Goal: Task Accomplishment & Management: Manage account settings

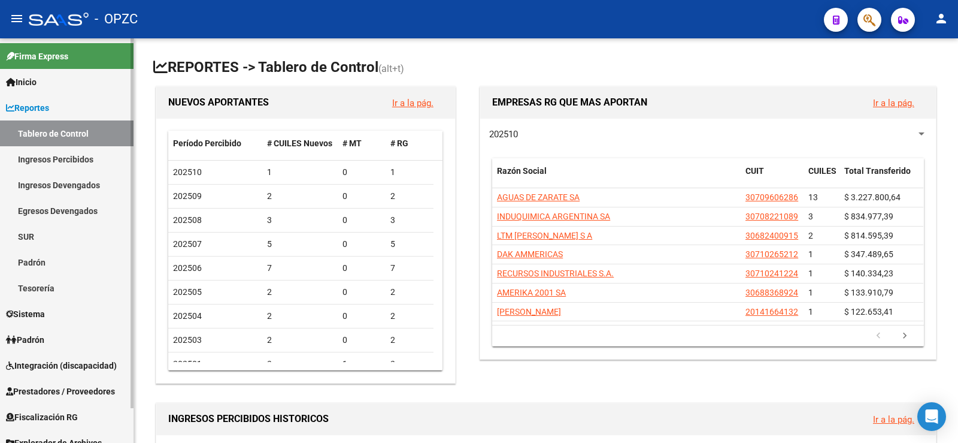
click at [55, 338] on link "Padrón" at bounding box center [67, 339] width 134 height 26
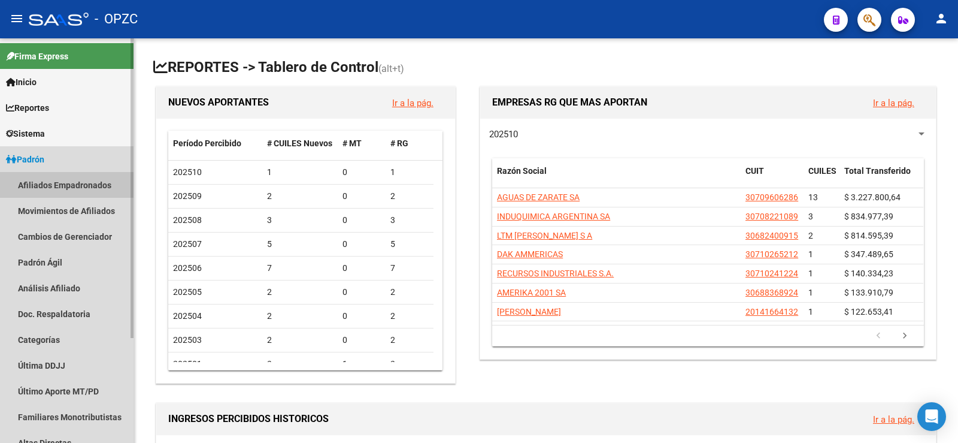
click at [61, 185] on link "Afiliados Empadronados" at bounding box center [67, 185] width 134 height 26
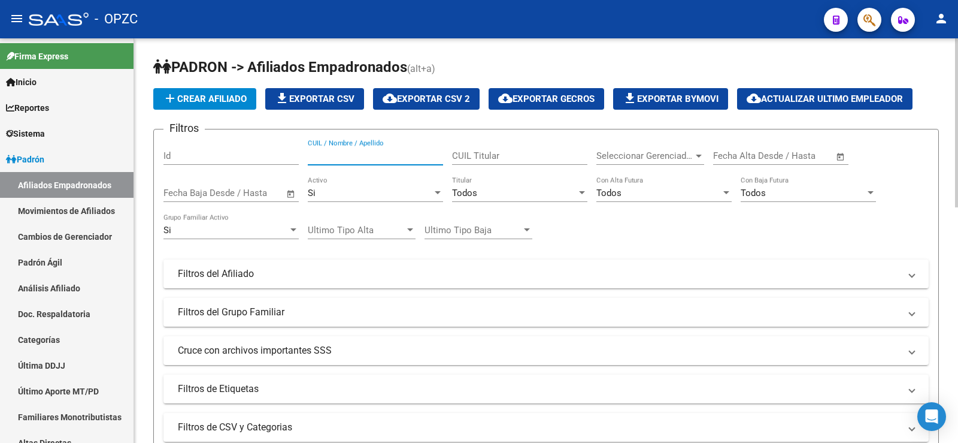
click at [326, 159] on input "CUIL / Nombre / Apellido" at bounding box center [375, 155] width 135 height 11
type input "[PERSON_NAME]"
drag, startPoint x: 369, startPoint y: 159, endPoint x: 267, endPoint y: 159, distance: 101.8
click at [267, 159] on div "Filtros Id [PERSON_NAME] CUIL / Nombre / Apellido CUIL Titular Seleccionar Gere…" at bounding box center [547, 271] width 766 height 264
drag, startPoint x: 345, startPoint y: 154, endPoint x: 265, endPoint y: 149, distance: 79.8
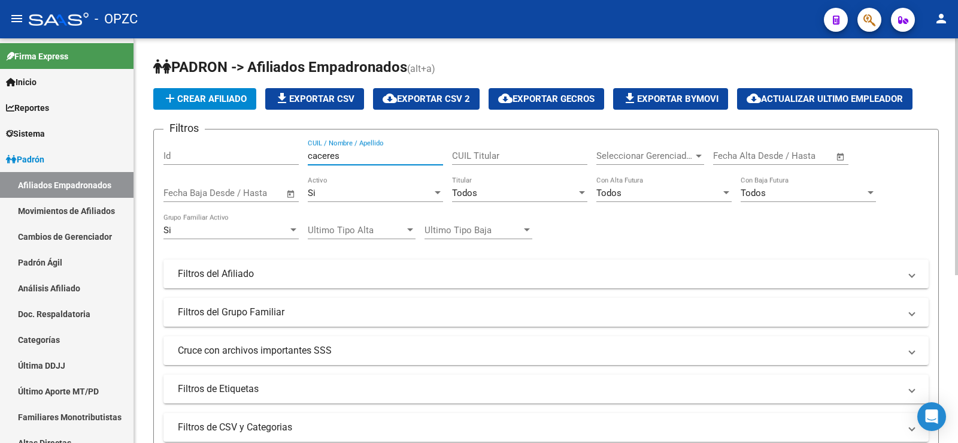
click at [265, 149] on div "Filtros Id [PERSON_NAME] CUIL / Nombre / Apellido CUIL Titular Seleccionar Gere…" at bounding box center [547, 271] width 766 height 264
drag, startPoint x: 346, startPoint y: 156, endPoint x: 305, endPoint y: 147, distance: 42.4
click at [305, 147] on div "Filtros Id la [PERSON_NAME] CUIL / Nombre / Apellido CUIL Titular Seleccionar G…" at bounding box center [547, 271] width 766 height 264
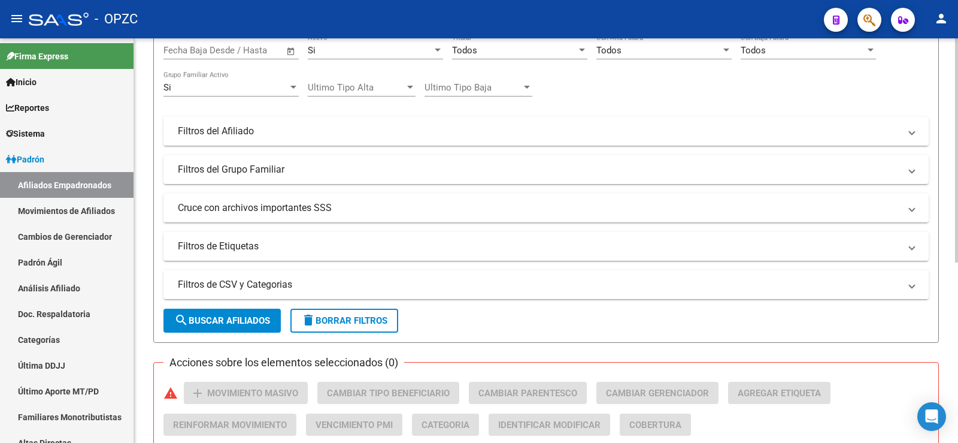
scroll to position [299, 0]
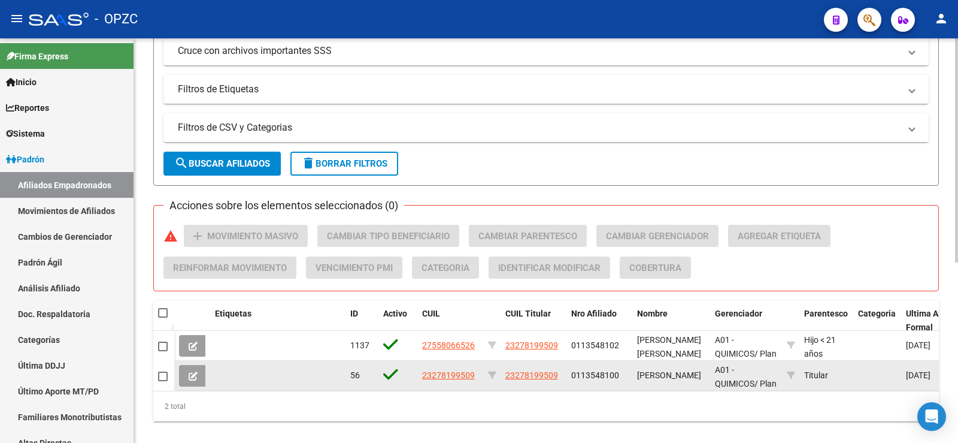
type input "castro"
click at [194, 374] on icon at bounding box center [193, 375] width 9 height 9
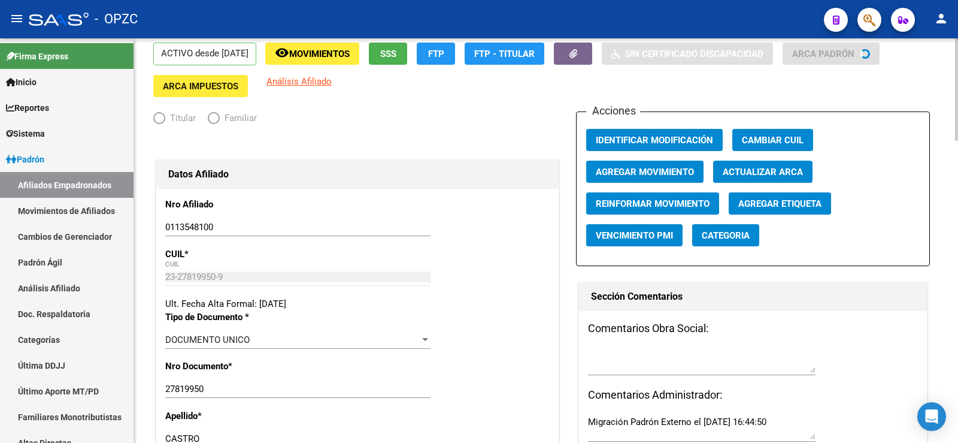
radio input "true"
type input "30-71135431-6"
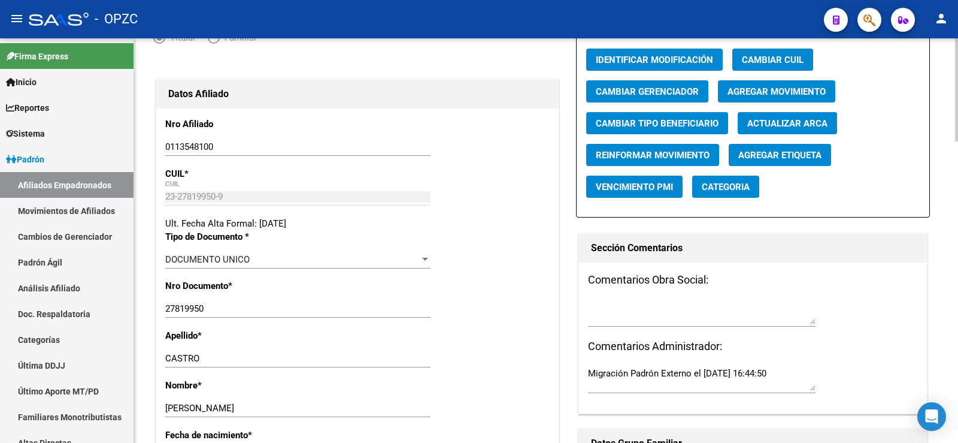
scroll to position [111, 0]
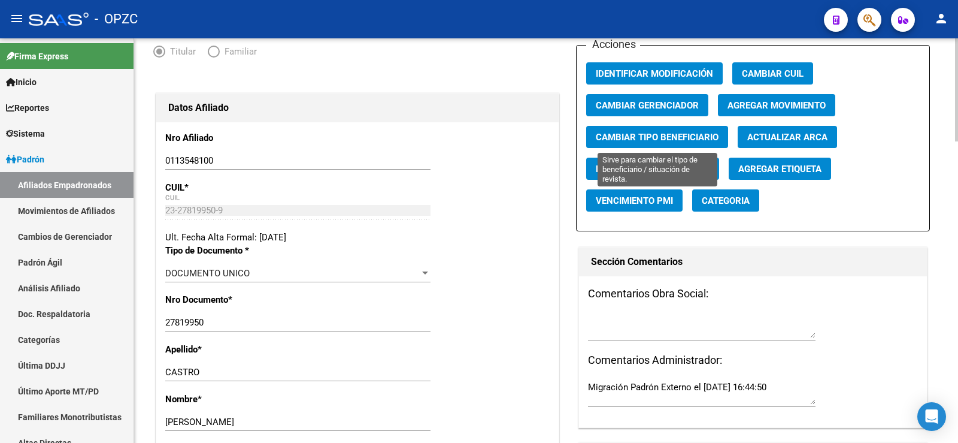
click at [657, 139] on span "Cambiar Tipo Beneficiario" at bounding box center [657, 137] width 123 height 11
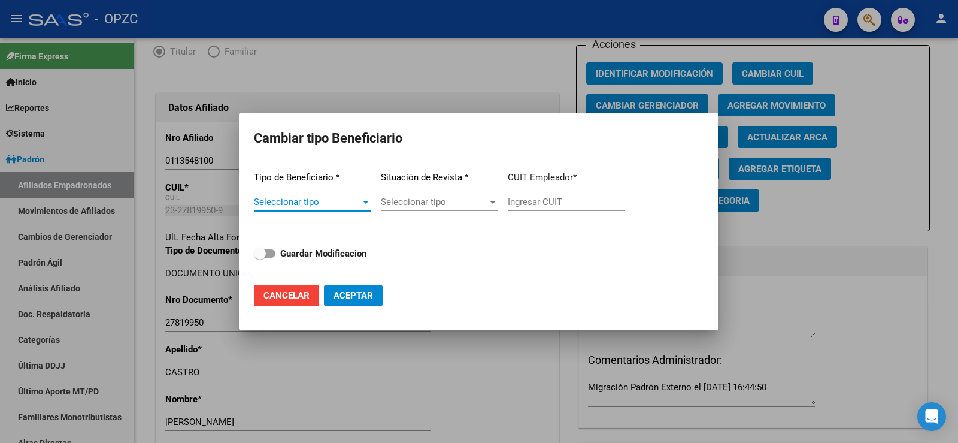
click at [365, 201] on div at bounding box center [366, 202] width 6 height 3
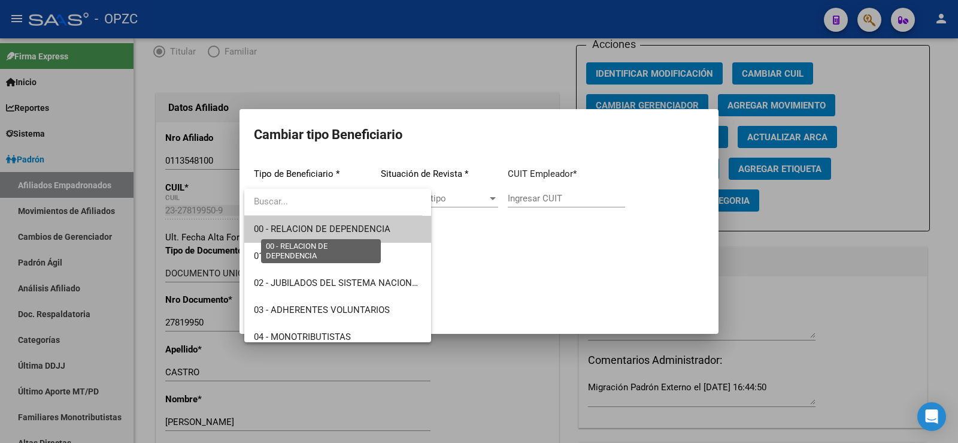
click at [339, 231] on span "00 - RELACION DE DEPENDENCIA" at bounding box center [322, 228] width 137 height 11
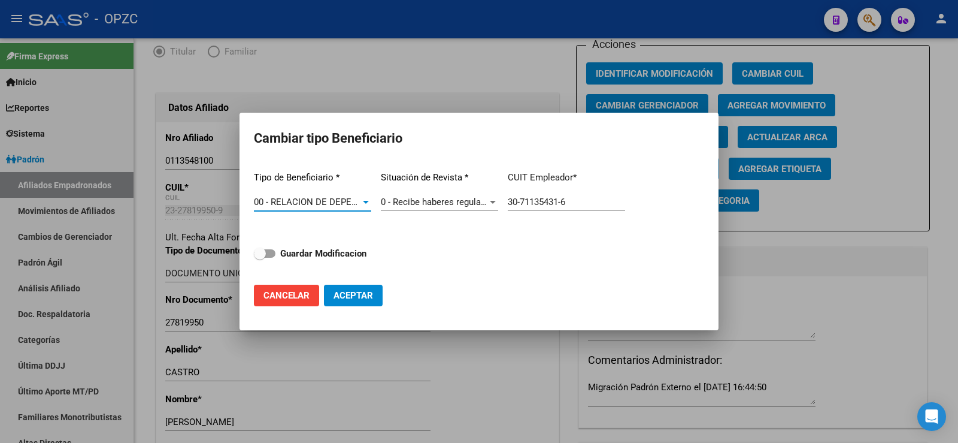
click at [575, 201] on input "30-71135431-6" at bounding box center [566, 201] width 117 height 11
type input "30-66319759-9"
click at [324, 285] on button "Aceptar" at bounding box center [353, 296] width 59 height 22
type input "30-66319759-9"
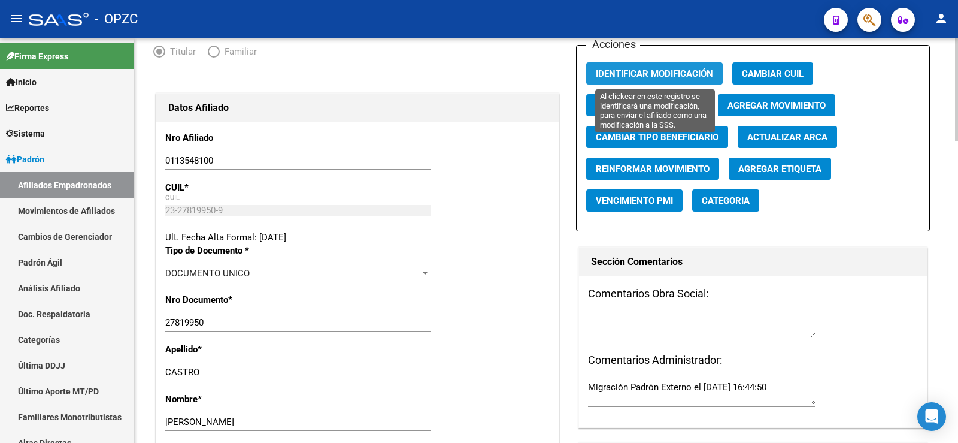
click at [642, 67] on button "Identificar Modificación" at bounding box center [654, 73] width 137 height 22
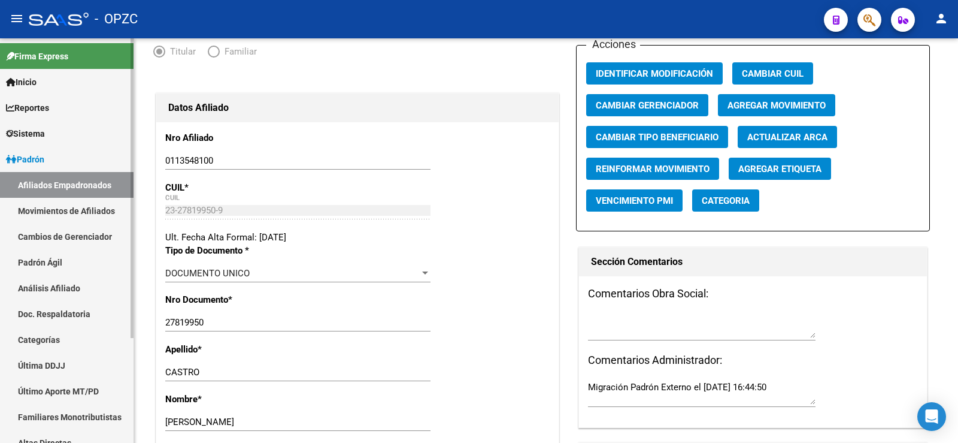
click at [75, 187] on link "Afiliados Empadronados" at bounding box center [67, 185] width 134 height 26
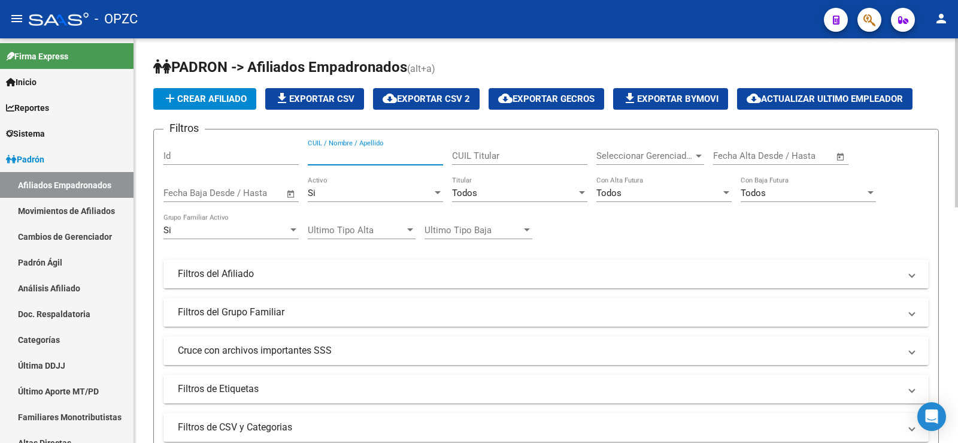
click at [319, 153] on input "CUIL / Nombre / Apellido" at bounding box center [375, 155] width 135 height 11
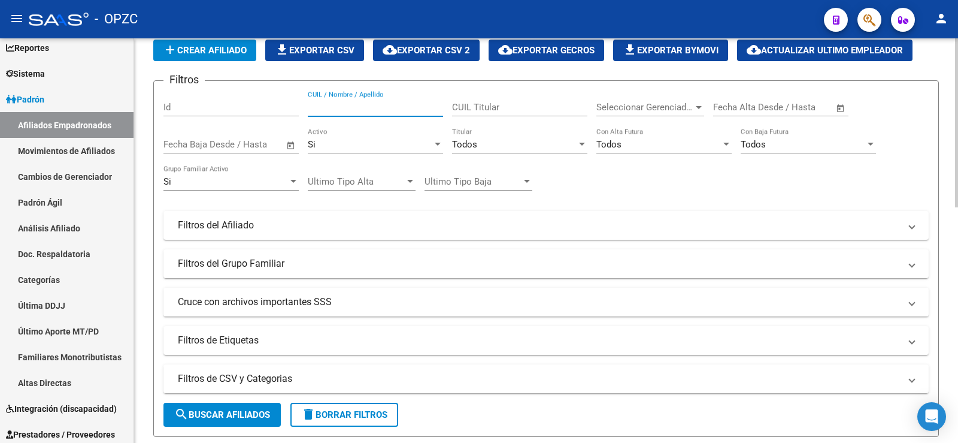
scroll to position [120, 0]
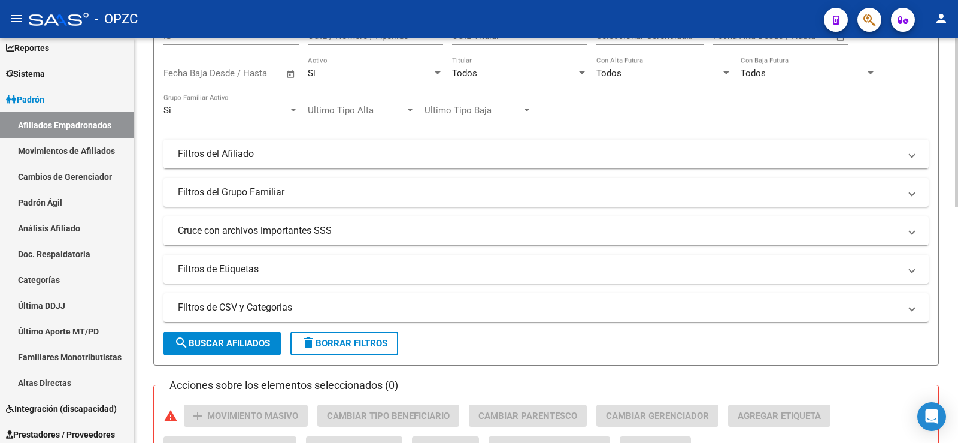
click at [237, 267] on mat-panel-title "Filtros de Etiquetas" at bounding box center [539, 268] width 722 height 13
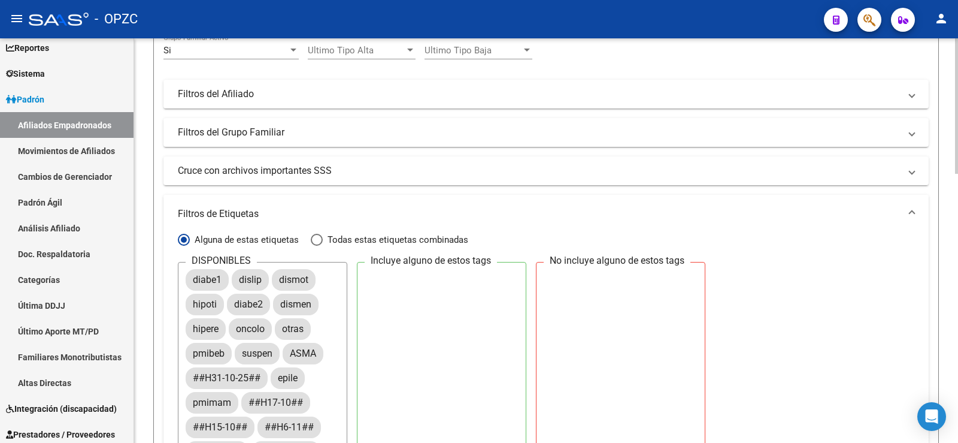
scroll to position [60, 0]
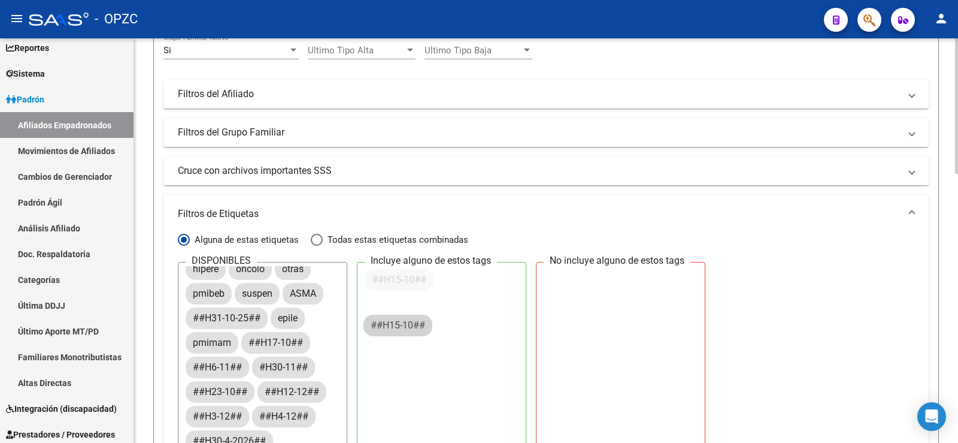
drag, startPoint x: 229, startPoint y: 365, endPoint x: 416, endPoint y: 316, distance: 194.0
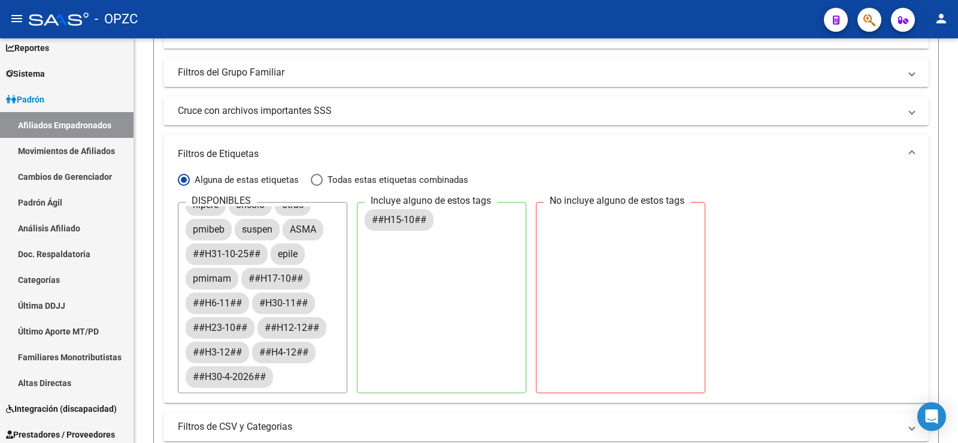
scroll to position [299, 0]
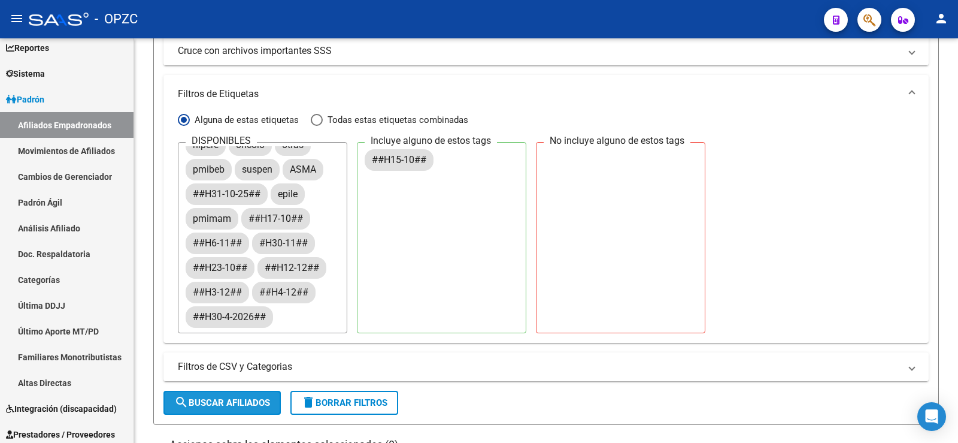
drag, startPoint x: 247, startPoint y: 398, endPoint x: 493, endPoint y: 340, distance: 252.8
click at [251, 394] on button "search Buscar Afiliados" at bounding box center [222, 403] width 117 height 24
click at [363, 396] on button "delete Borrar Filtros" at bounding box center [345, 403] width 108 height 24
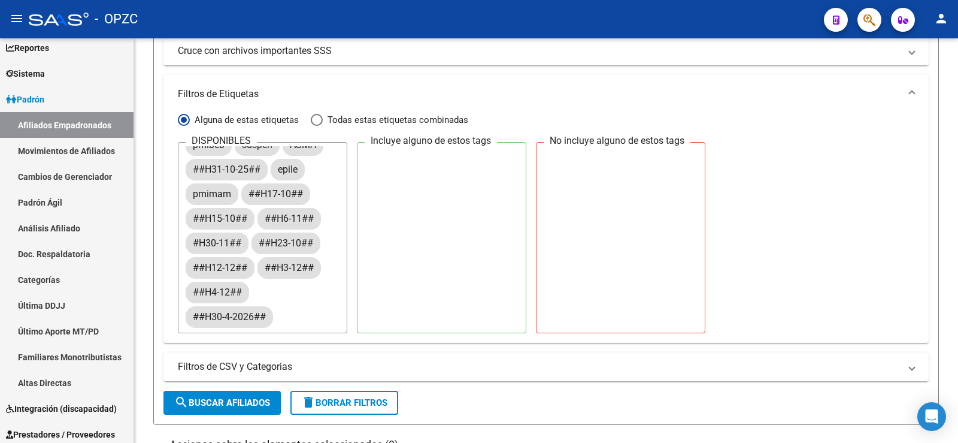
click at [249, 93] on mat-panel-title "Filtros de Etiquetas" at bounding box center [539, 93] width 722 height 13
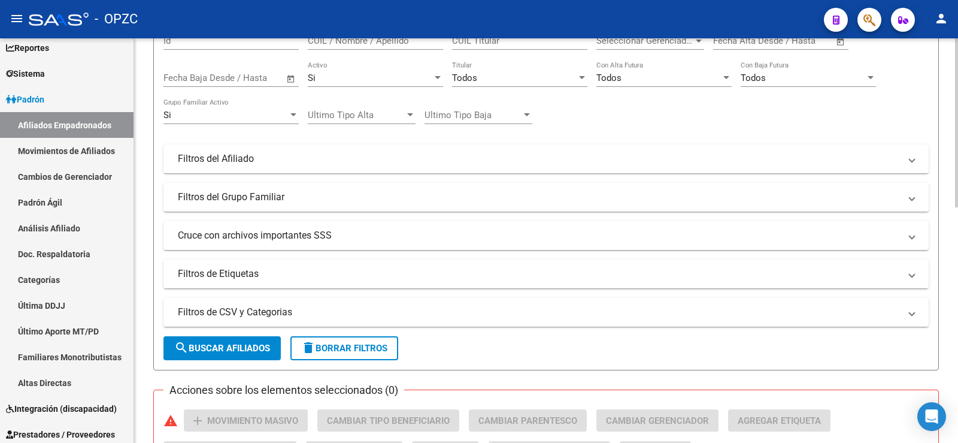
scroll to position [0, 0]
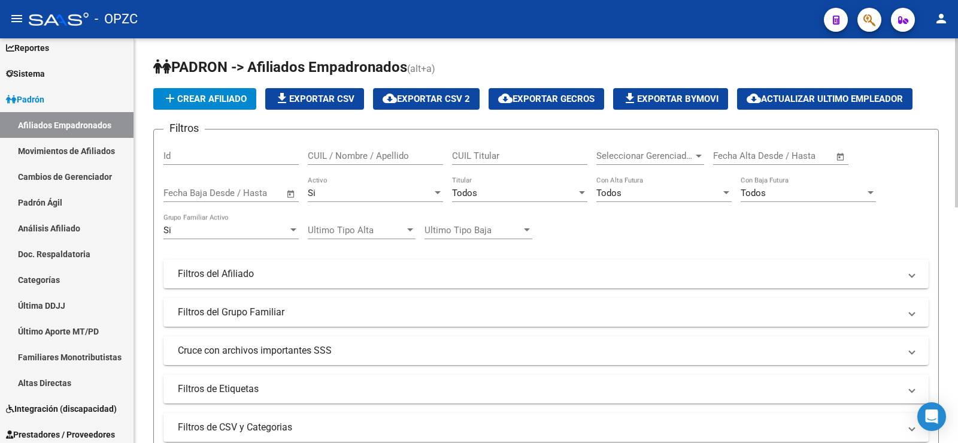
click at [352, 148] on div "CUIL / Nombre / Apellido" at bounding box center [375, 152] width 135 height 26
type input "[PERSON_NAME]"
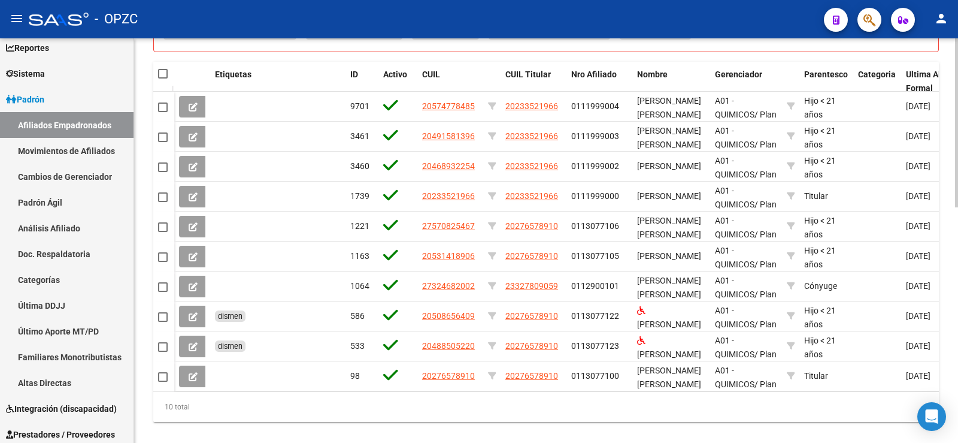
scroll to position [539, 0]
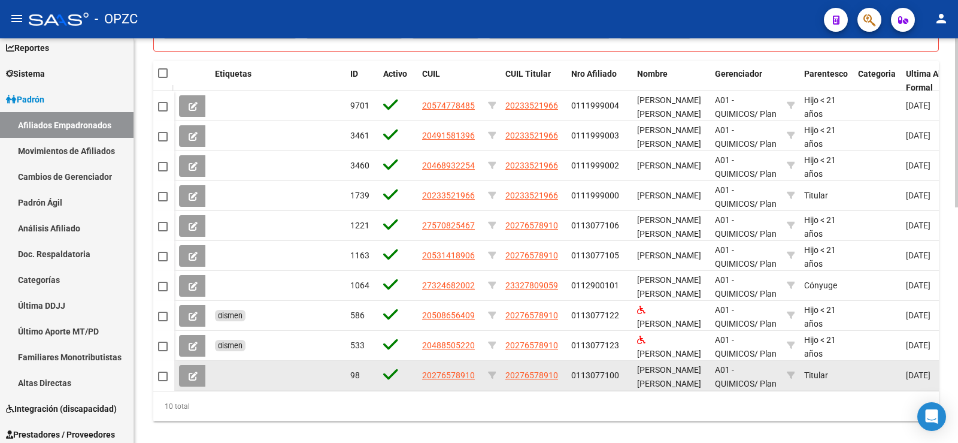
click at [187, 375] on button at bounding box center [193, 376] width 28 height 22
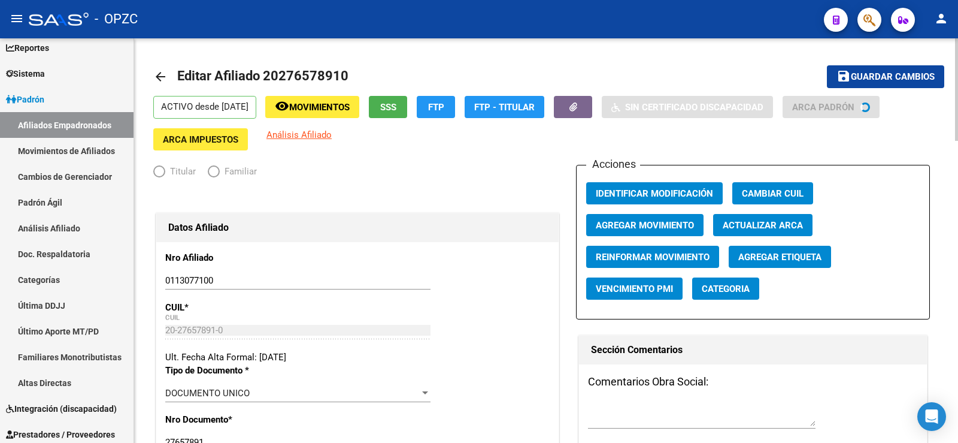
radio input "true"
type input "30-70838508-1"
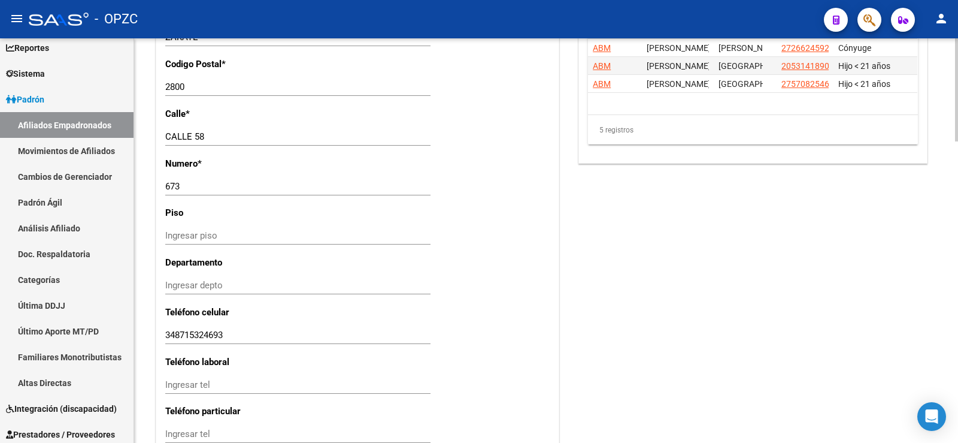
scroll to position [1078, 0]
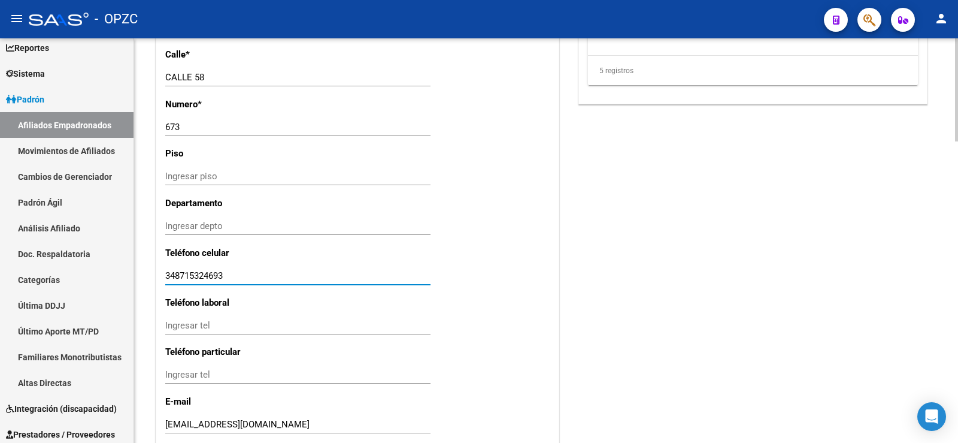
drag, startPoint x: 249, startPoint y: 276, endPoint x: 141, endPoint y: 274, distance: 108.4
paste input "3487206239"
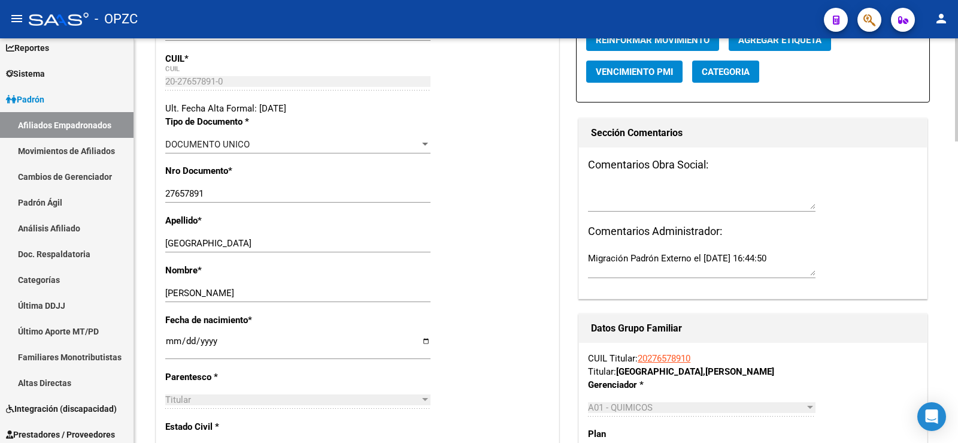
scroll to position [0, 0]
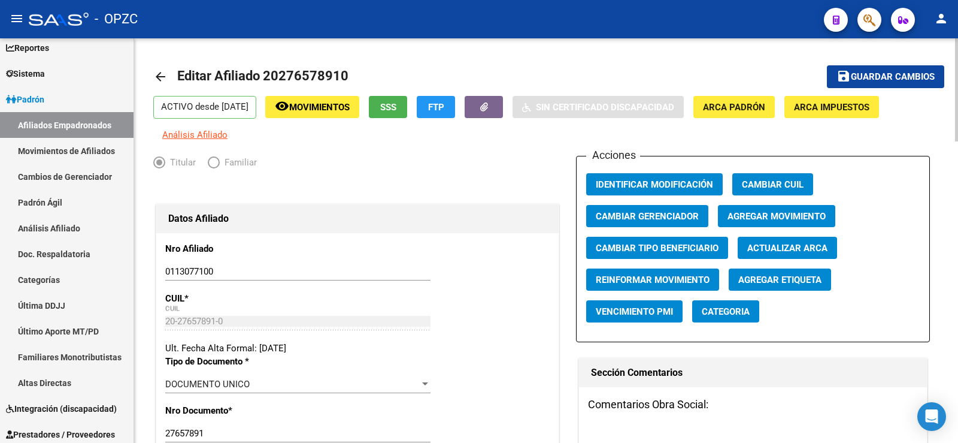
type input "3487206239"
click at [900, 79] on span "Guardar cambios" at bounding box center [893, 77] width 84 height 11
click at [891, 68] on button "save Guardar cambios" at bounding box center [885, 76] width 117 height 22
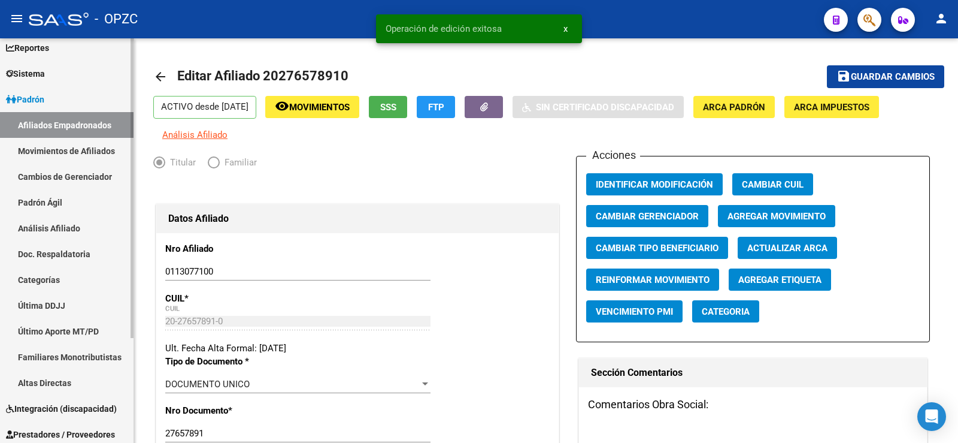
click at [56, 123] on link "Afiliados Empadronados" at bounding box center [67, 125] width 134 height 26
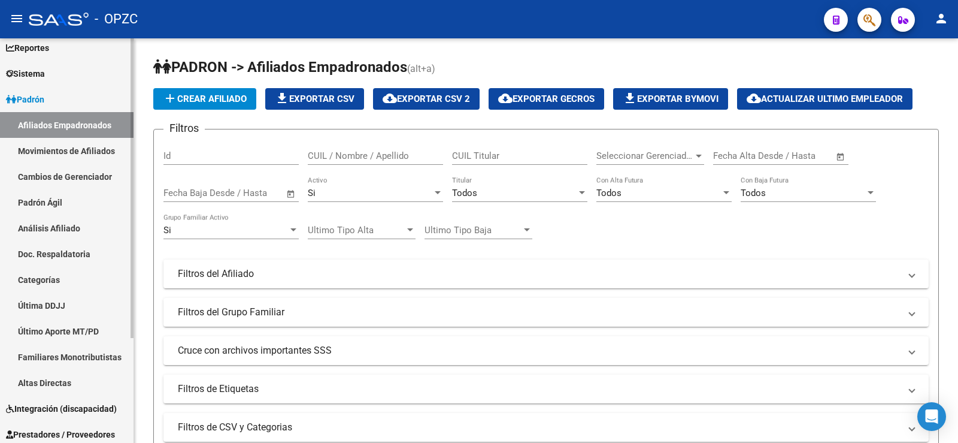
click at [47, 227] on link "Análisis Afiliado" at bounding box center [67, 228] width 134 height 26
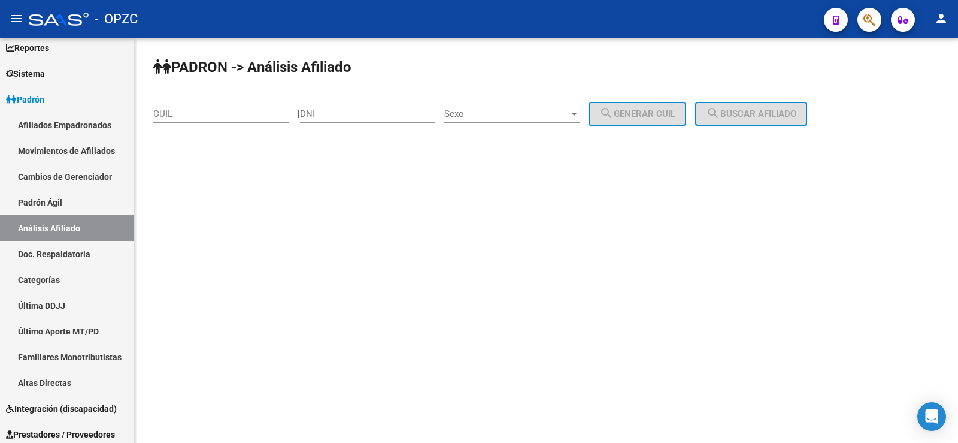
click at [192, 114] on input "CUIL" at bounding box center [220, 113] width 135 height 11
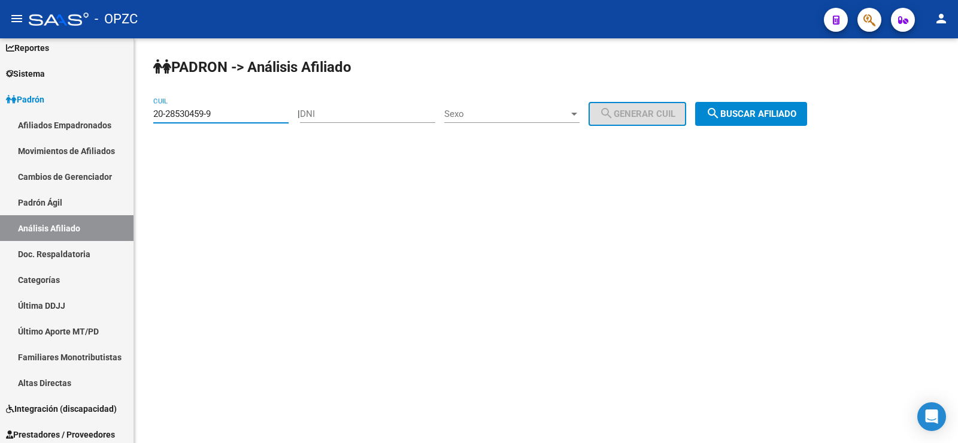
type input "20-28530459-9"
click at [776, 106] on button "search Buscar afiliado" at bounding box center [751, 114] width 112 height 24
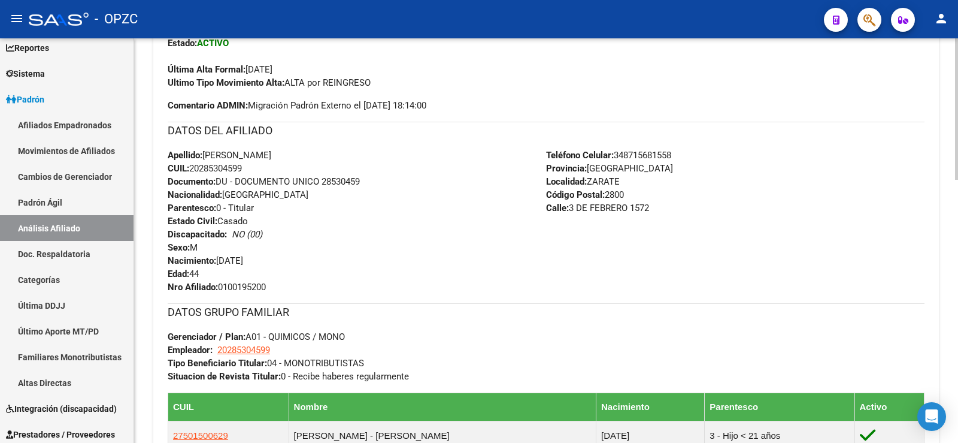
scroll to position [752, 0]
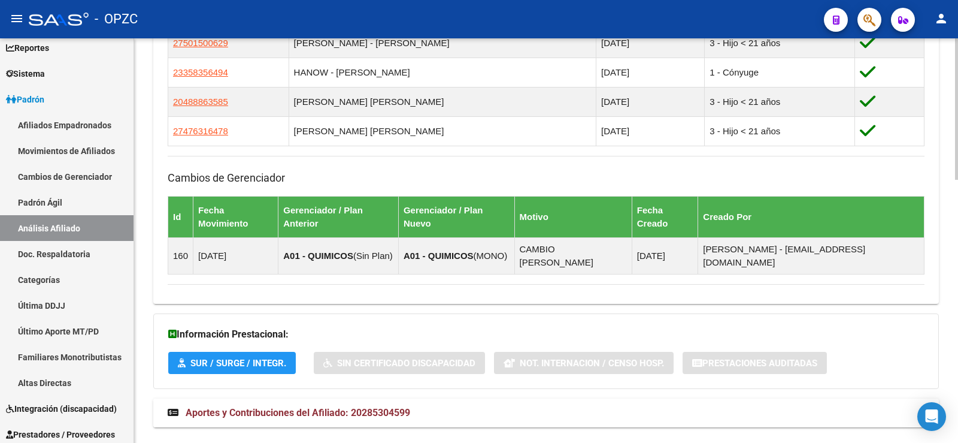
click at [392, 407] on span "Aportes y Contribuciones del Afiliado: 20285304599" at bounding box center [298, 412] width 225 height 11
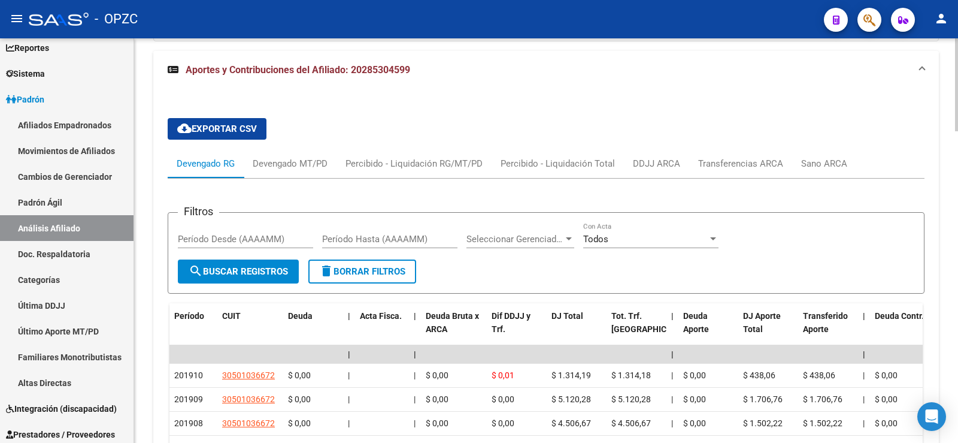
scroll to position [1111, 0]
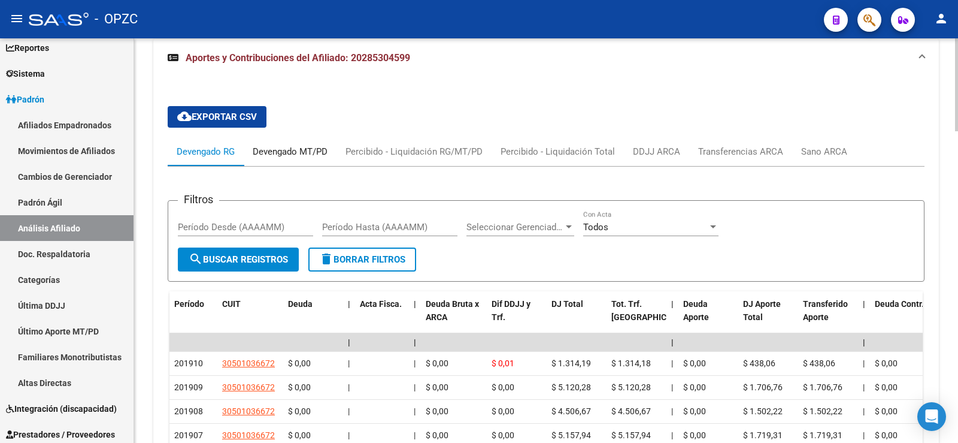
click at [281, 145] on div "Devengado MT/PD" at bounding box center [290, 151] width 75 height 13
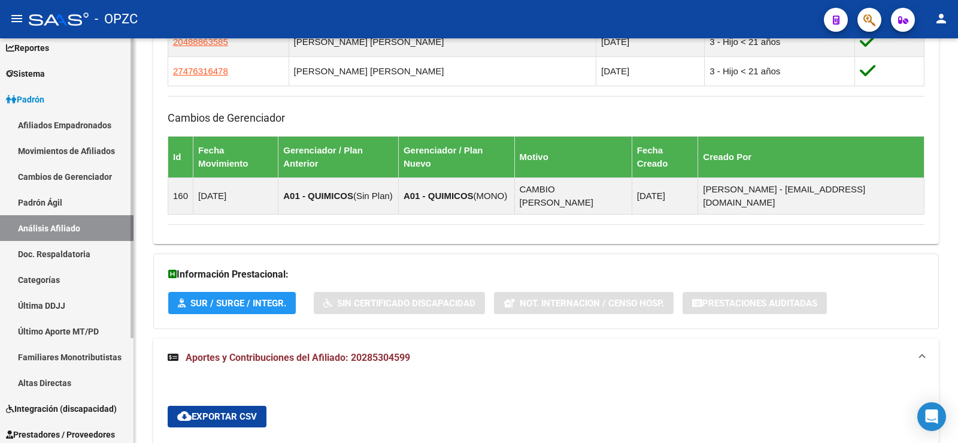
click at [49, 122] on link "Afiliados Empadronados" at bounding box center [67, 125] width 134 height 26
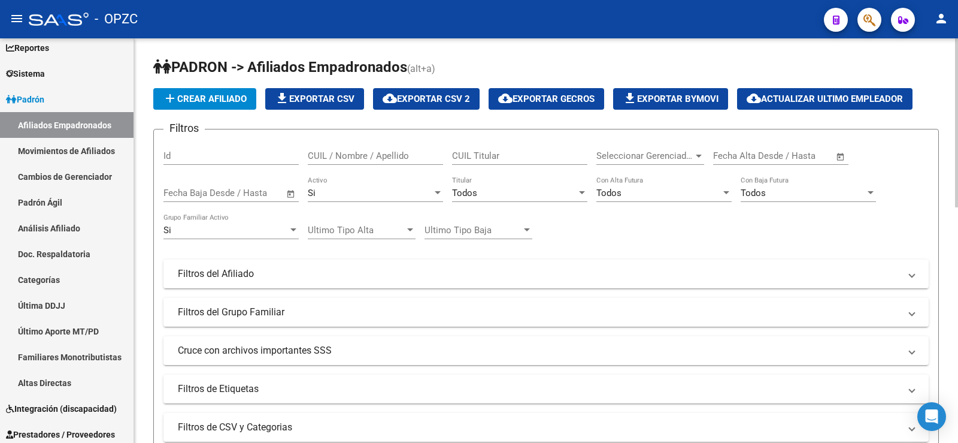
click at [329, 157] on input "CUIL / Nombre / Apellido" at bounding box center [375, 155] width 135 height 11
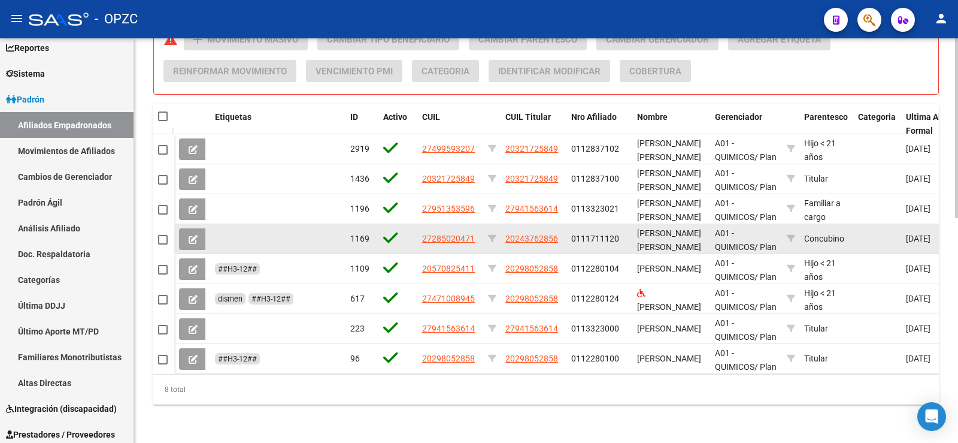
scroll to position [505, 0]
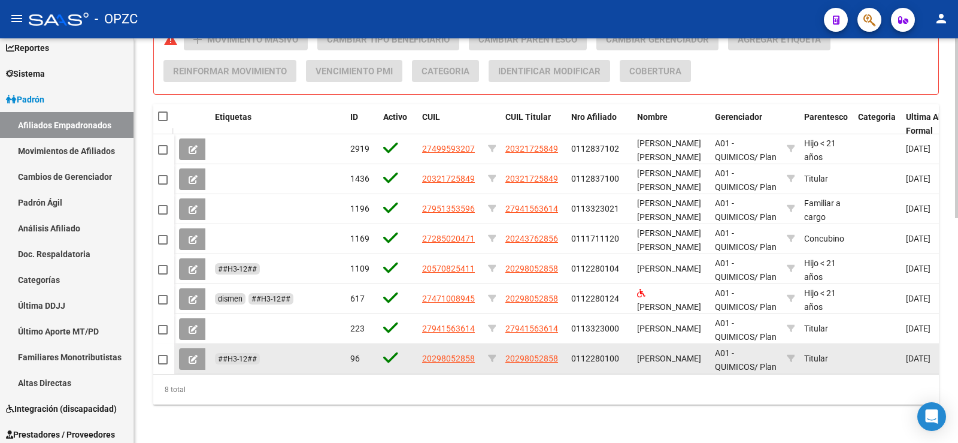
type input "torres"
click at [193, 355] on icon at bounding box center [193, 359] width 9 height 9
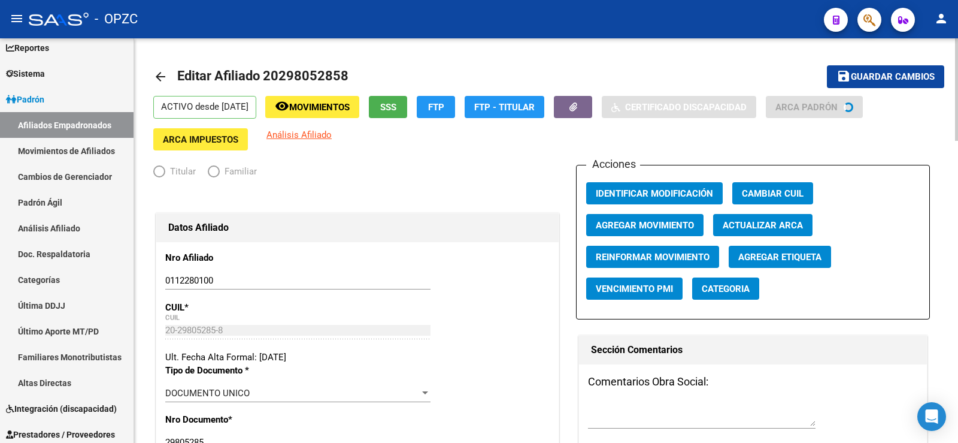
radio input "true"
type input "30-59272454-1"
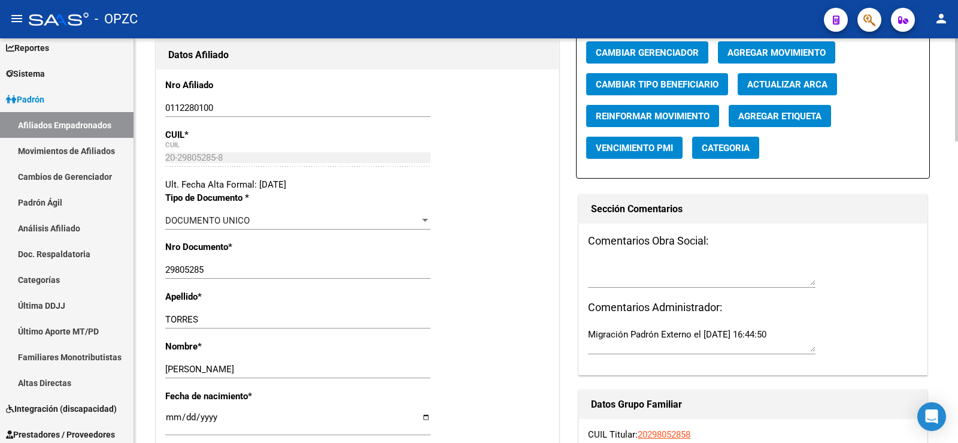
scroll to position [240, 0]
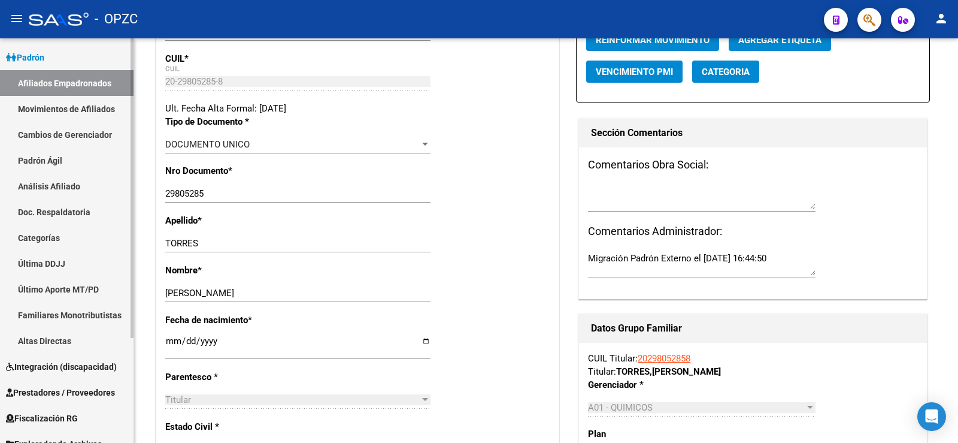
scroll to position [141, 0]
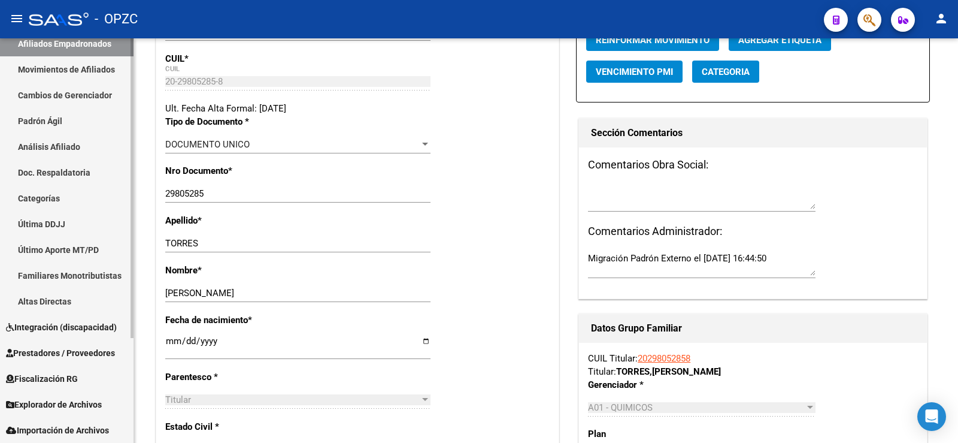
click at [78, 403] on span "Explorador de Archivos" at bounding box center [54, 404] width 96 height 13
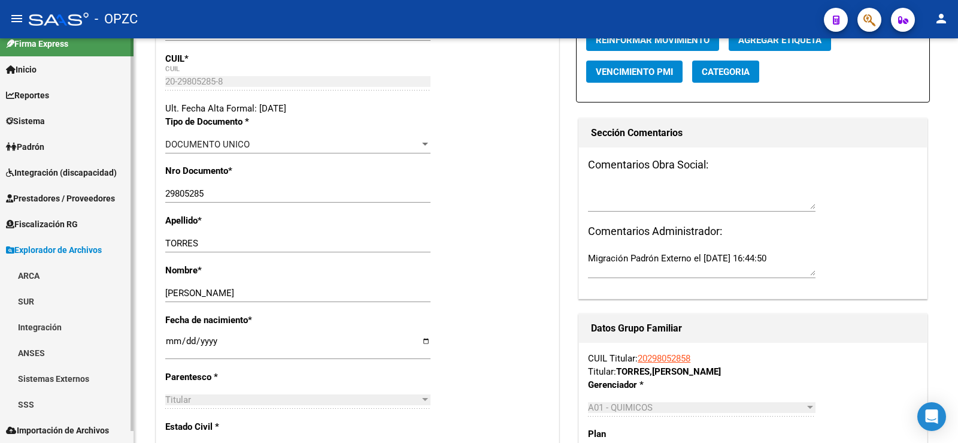
scroll to position [13, 0]
click at [43, 273] on link "ARCA" at bounding box center [67, 275] width 134 height 26
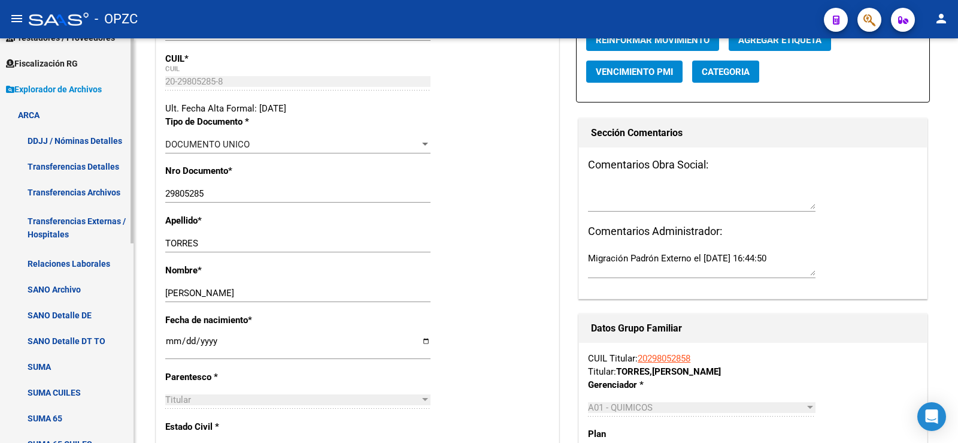
scroll to position [192, 0]
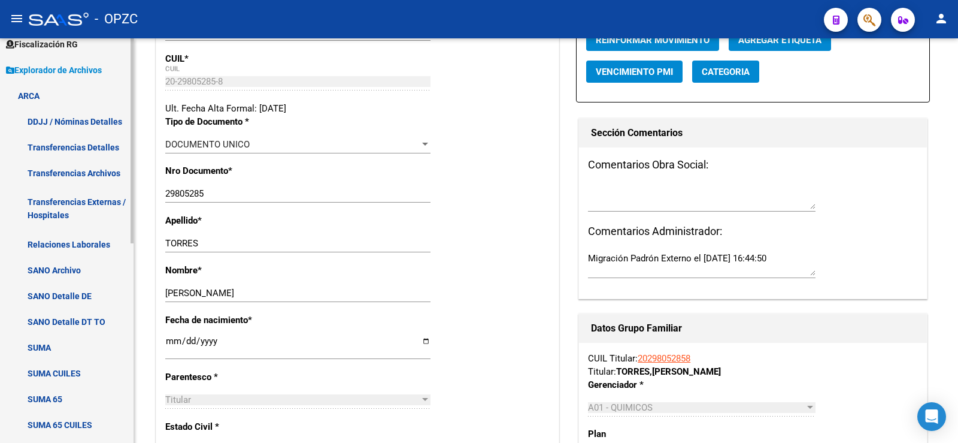
click at [84, 235] on link "Relaciones Laborales" at bounding box center [67, 244] width 134 height 26
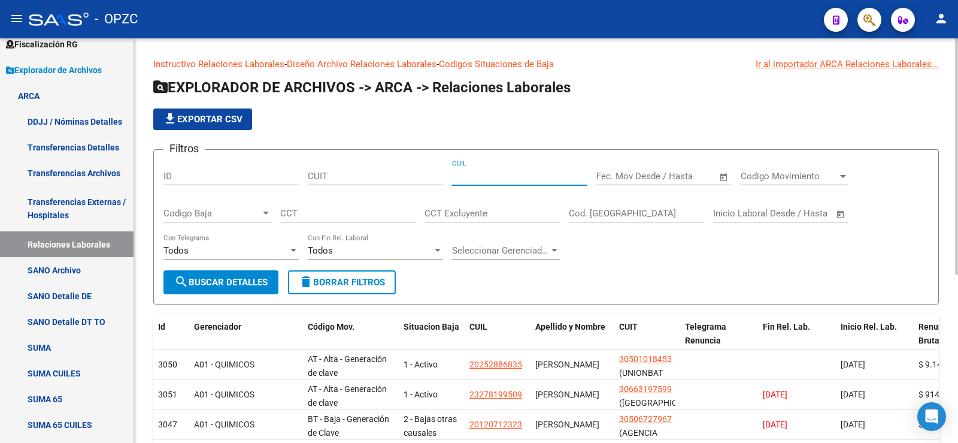
paste input "20-29805285-8"
type input "20-29805285-8"
click at [243, 279] on span "search Buscar Detalles" at bounding box center [220, 282] width 93 height 11
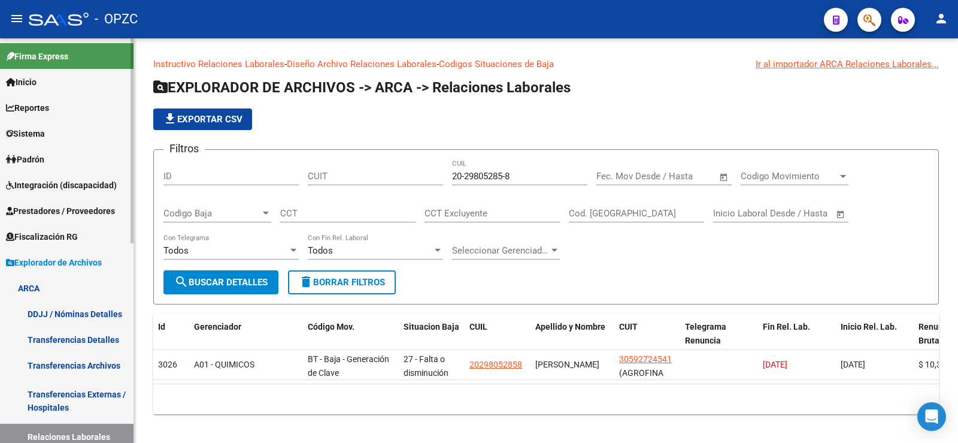
click at [53, 154] on link "Padrón" at bounding box center [67, 159] width 134 height 26
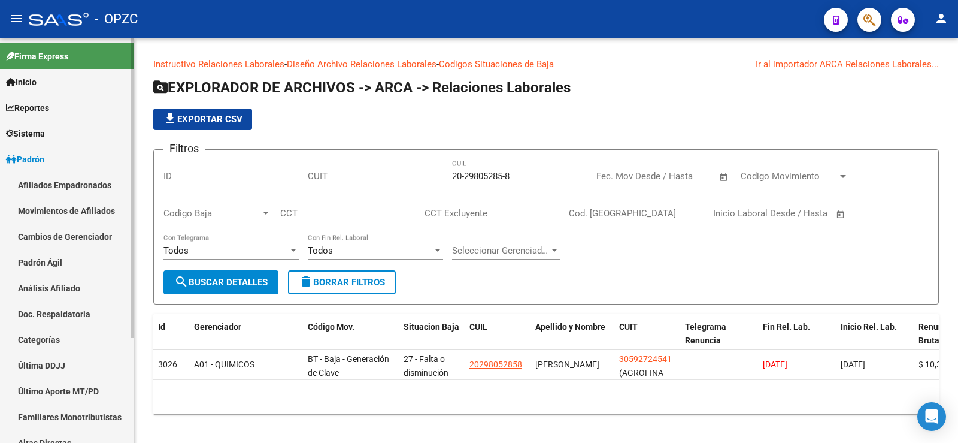
click at [53, 181] on link "Afiliados Empadronados" at bounding box center [67, 185] width 134 height 26
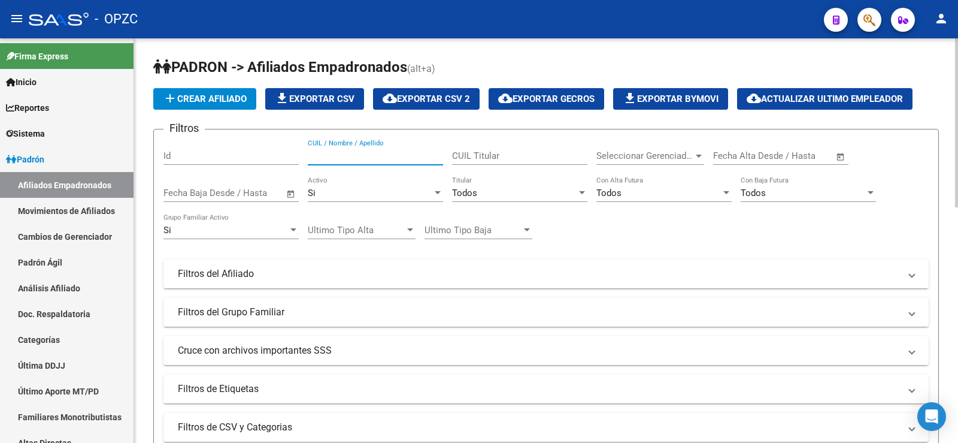
click at [358, 155] on input "CUIL / Nombre / Apellido" at bounding box center [375, 155] width 135 height 11
type input "r"
click at [363, 192] on div "Si" at bounding box center [370, 192] width 125 height 11
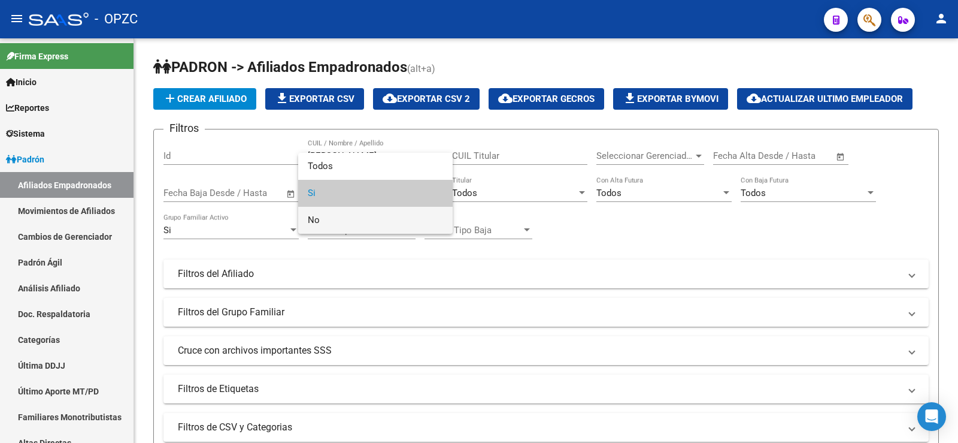
click at [347, 220] on span "No" at bounding box center [375, 220] width 135 height 27
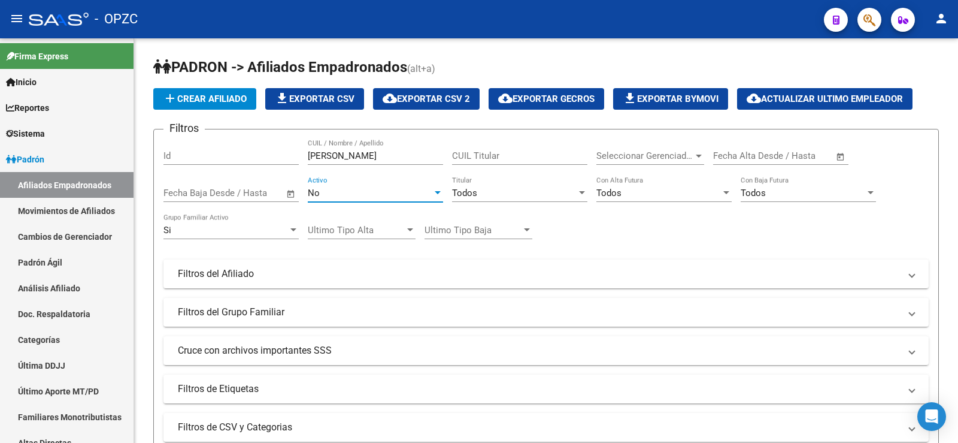
scroll to position [240, 0]
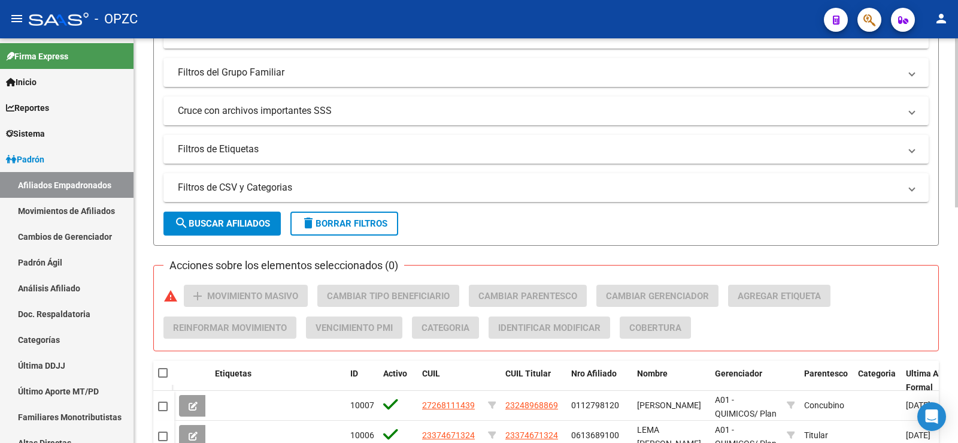
click at [240, 226] on span "search Buscar Afiliados" at bounding box center [222, 223] width 96 height 11
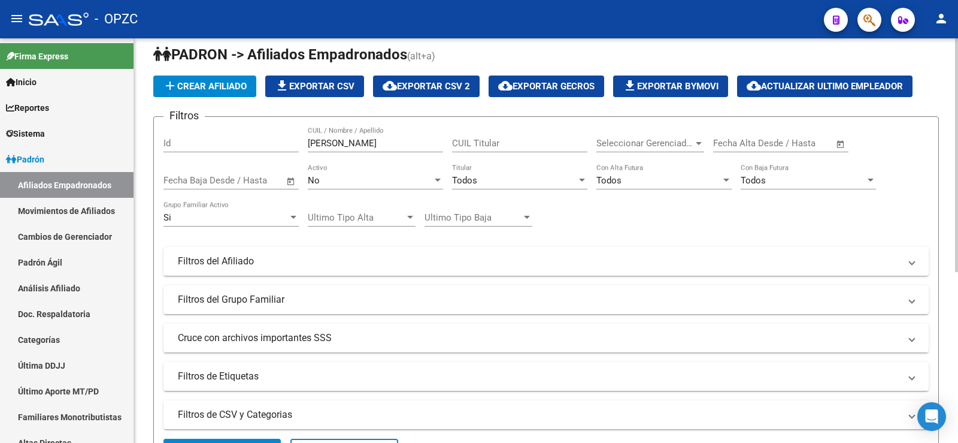
scroll to position [0, 0]
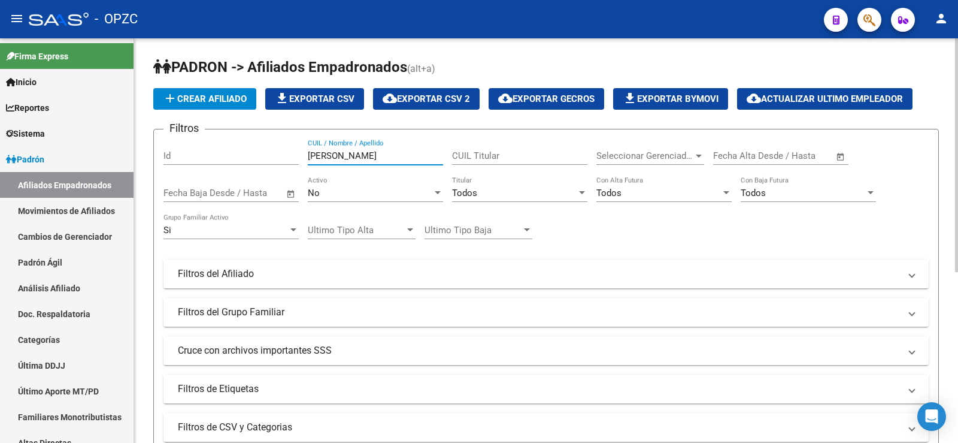
drag, startPoint x: 343, startPoint y: 152, endPoint x: 276, endPoint y: 161, distance: 67.6
click at [276, 161] on div "Filtros Id [PERSON_NAME] CUIL / Nombre / Apellido CUIL Titular Seleccionar Gere…" at bounding box center [547, 271] width 766 height 264
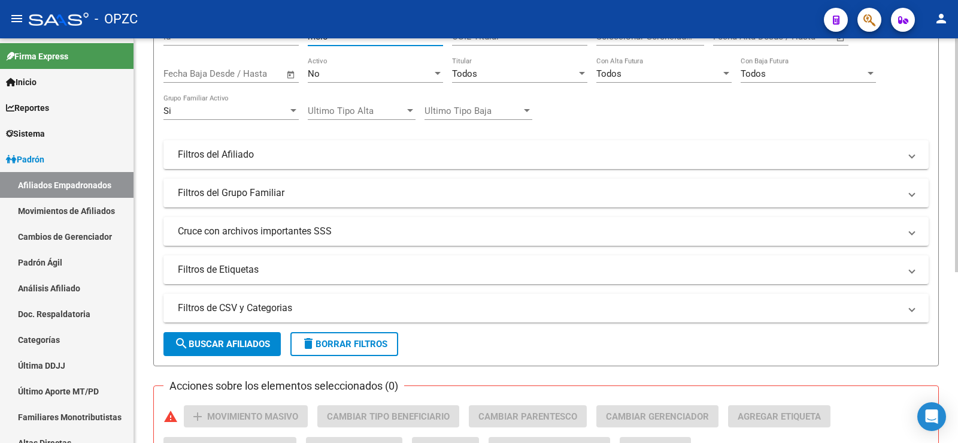
scroll to position [120, 0]
type input "melo"
click at [256, 346] on span "search Buscar Afiliados" at bounding box center [222, 343] width 96 height 11
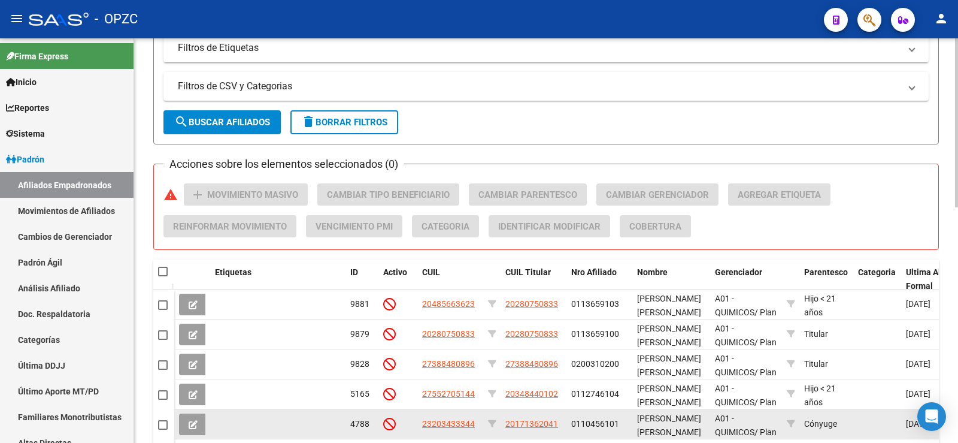
scroll to position [146, 0]
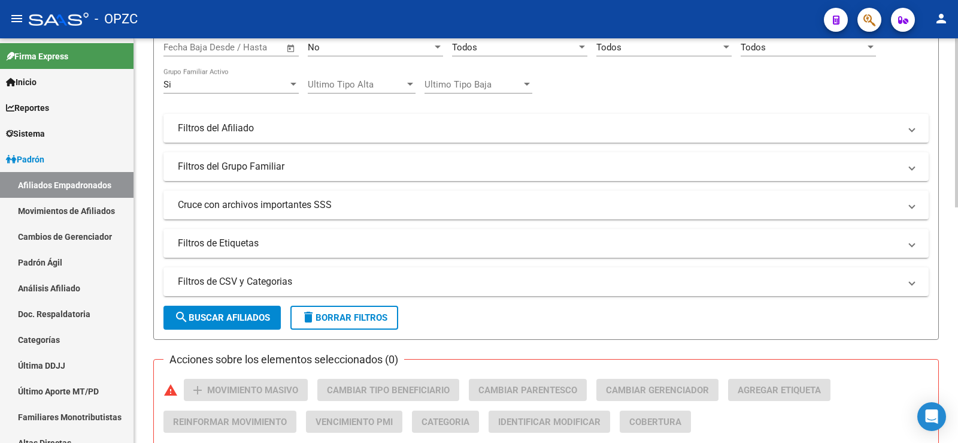
click at [358, 312] on span "delete Borrar Filtros" at bounding box center [344, 317] width 86 height 11
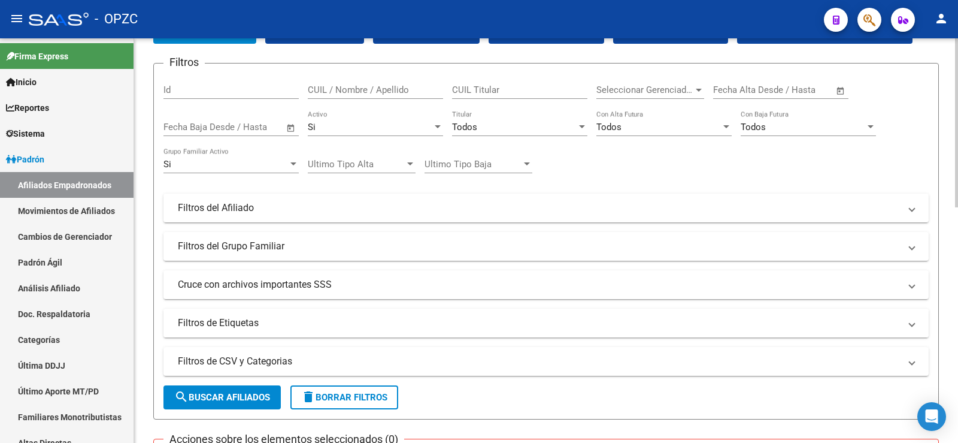
scroll to position [0, 0]
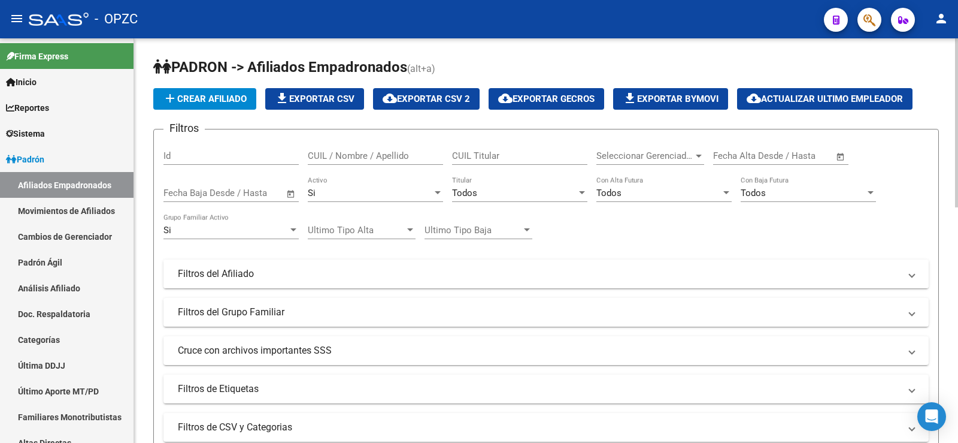
click at [306, 271] on mat-panel-title "Filtros del Afiliado" at bounding box center [539, 273] width 722 height 13
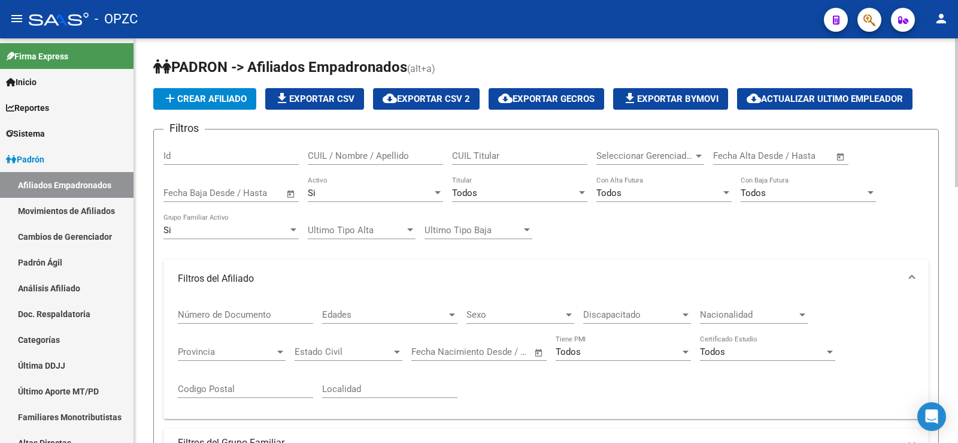
scroll to position [60, 0]
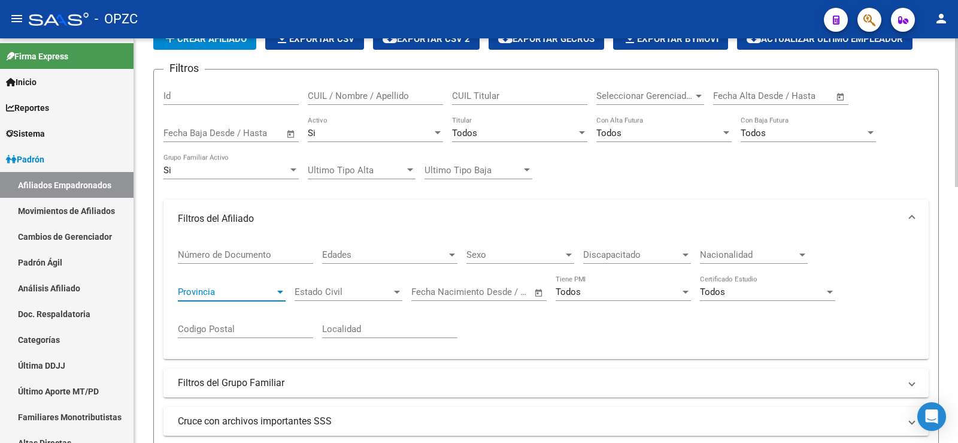
click at [268, 288] on span "Provincia" at bounding box center [226, 291] width 97 height 11
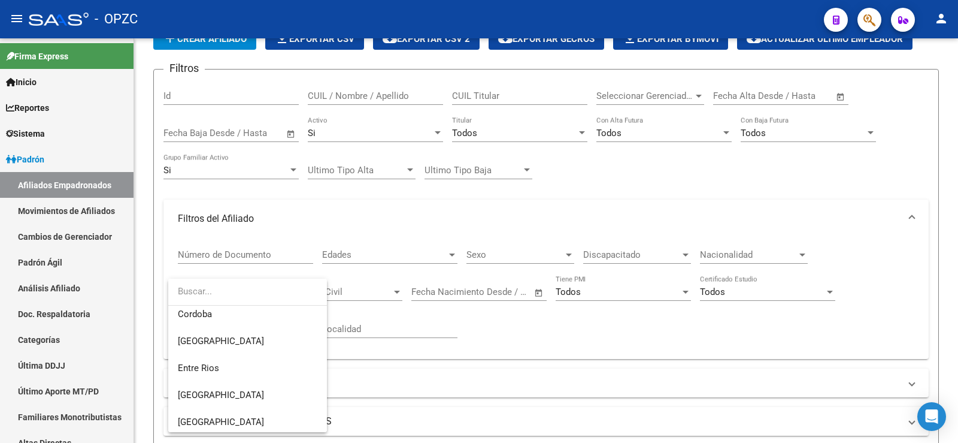
scroll to position [0, 0]
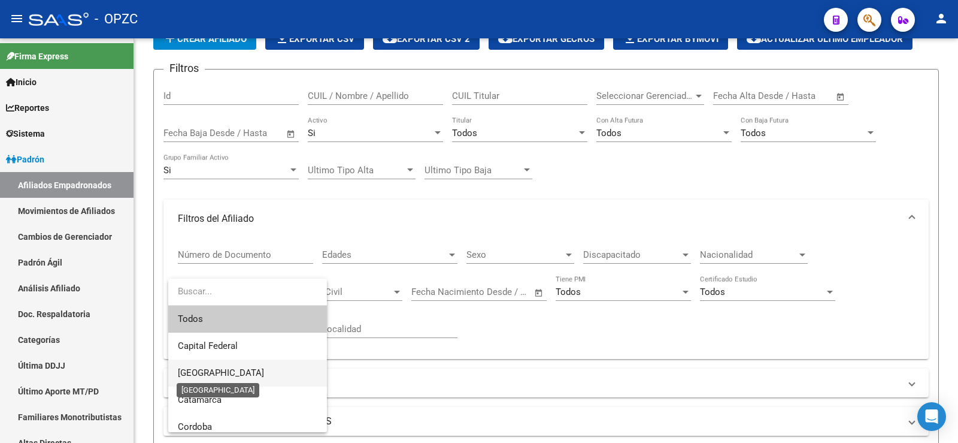
click at [224, 370] on span "[GEOGRAPHIC_DATA]" at bounding box center [221, 372] width 86 height 11
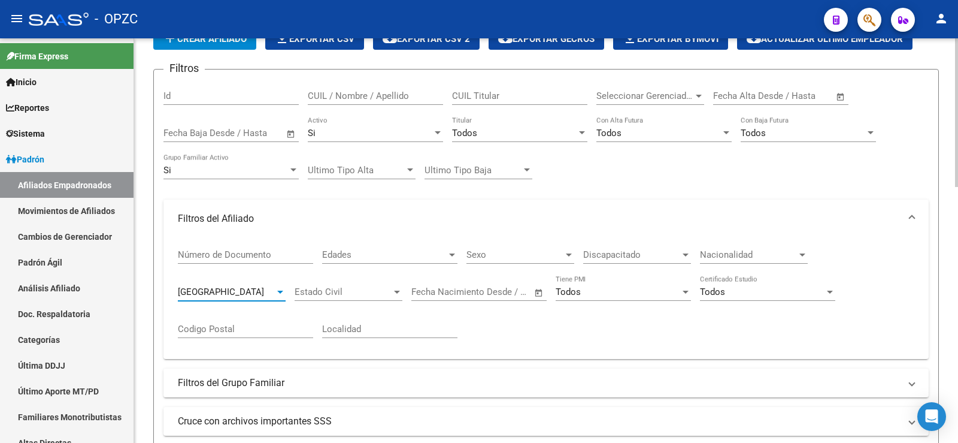
click at [341, 329] on input "Localidad" at bounding box center [389, 328] width 135 height 11
type input "zarate"
click at [515, 332] on div "Número de Documento Edades Edades Sexo Sexo Discapacitado Discapacitado Naciona…" at bounding box center [546, 293] width 737 height 111
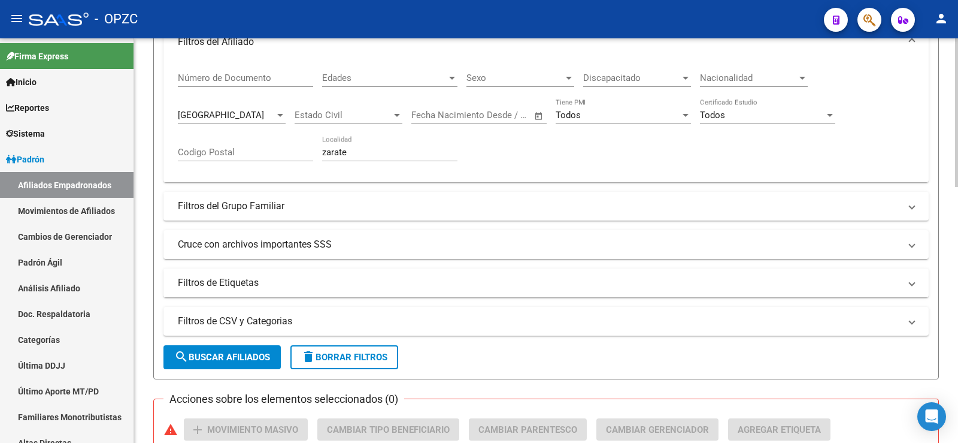
scroll to position [240, 0]
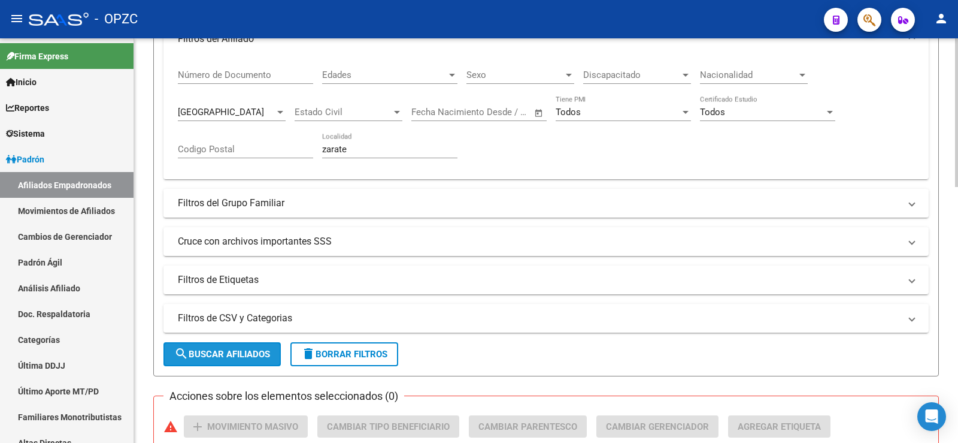
click at [265, 353] on span "search Buscar Afiliados" at bounding box center [222, 354] width 96 height 11
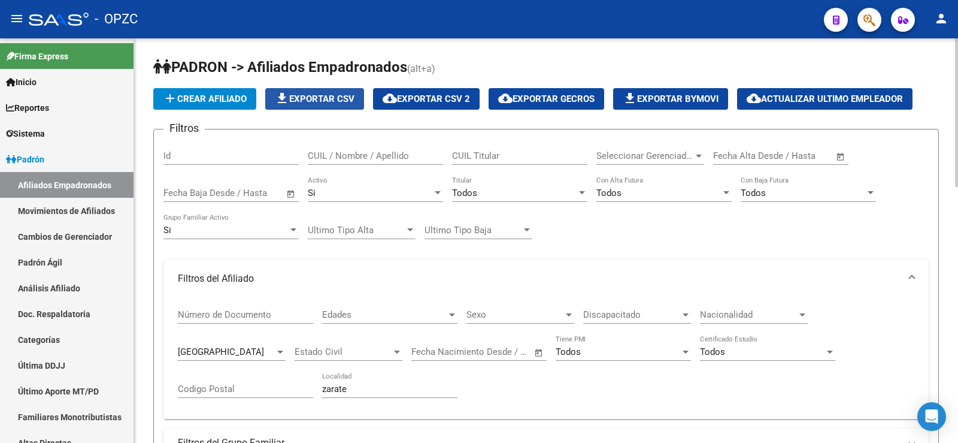
click at [335, 99] on span "file_download Exportar CSV" at bounding box center [315, 98] width 80 height 11
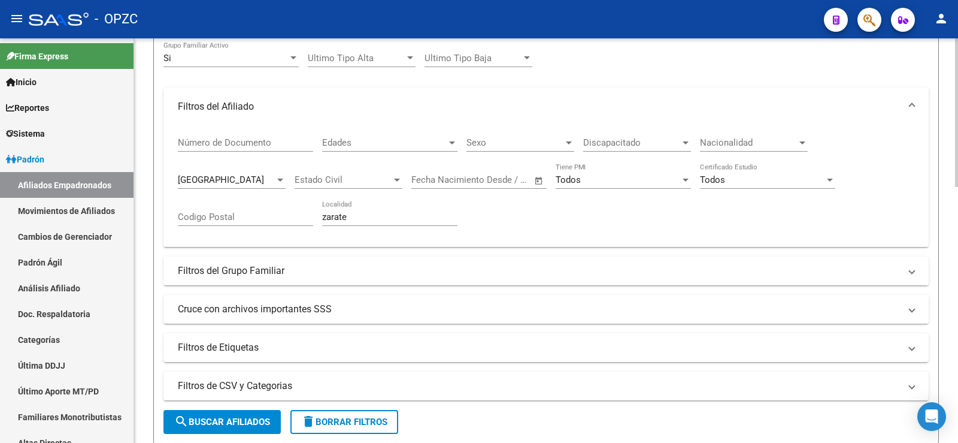
scroll to position [180, 0]
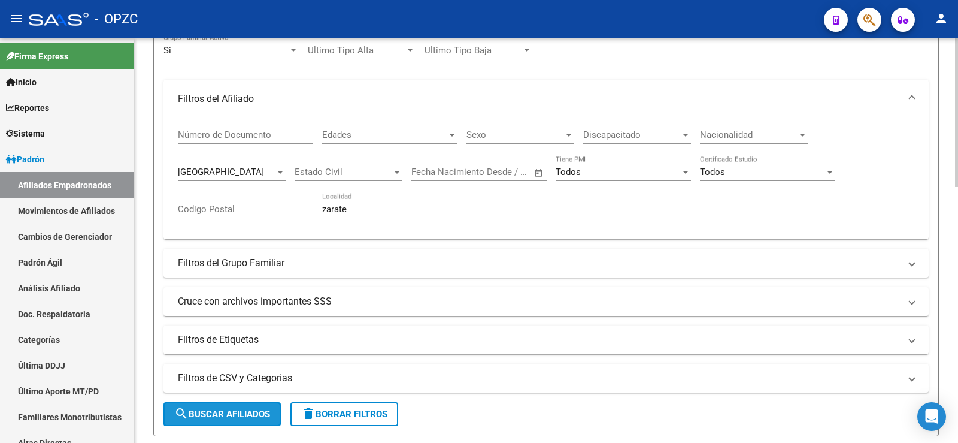
click at [264, 409] on span "search Buscar Afiliados" at bounding box center [222, 414] width 96 height 11
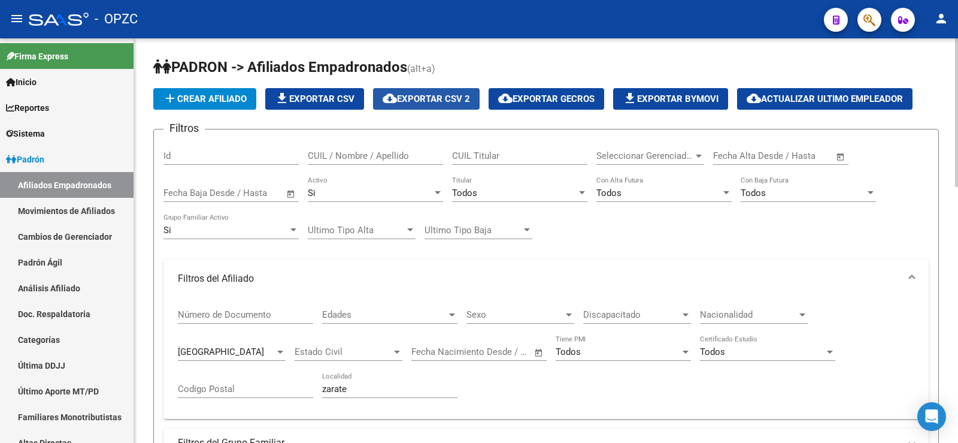
click at [403, 95] on span "cloud_download Exportar CSV 2" at bounding box center [426, 98] width 87 height 11
click at [330, 155] on input "CUIL / Nombre / Apellido" at bounding box center [375, 155] width 135 height 11
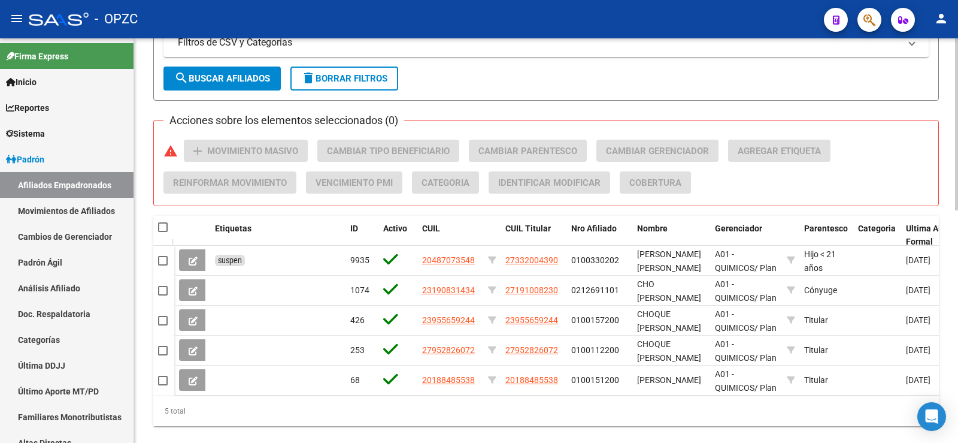
scroll to position [546, 0]
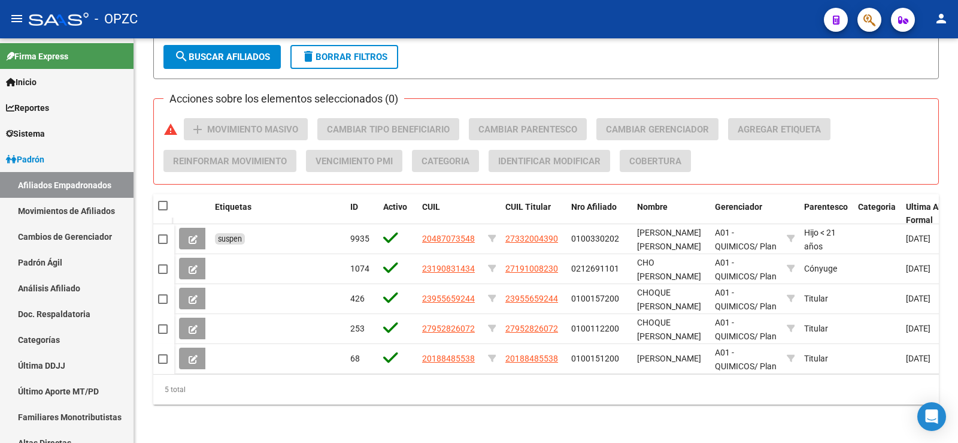
type input "cho"
click at [195, 265] on icon at bounding box center [193, 269] width 9 height 9
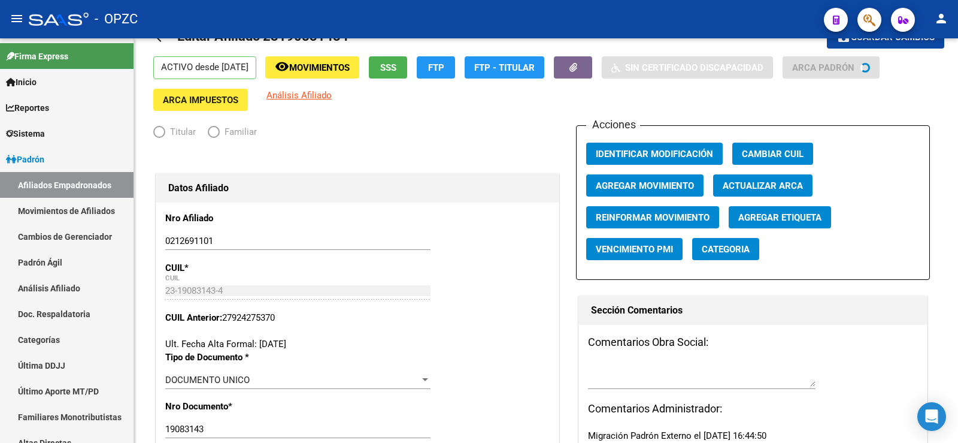
radio input "true"
type input "30-70960628-6"
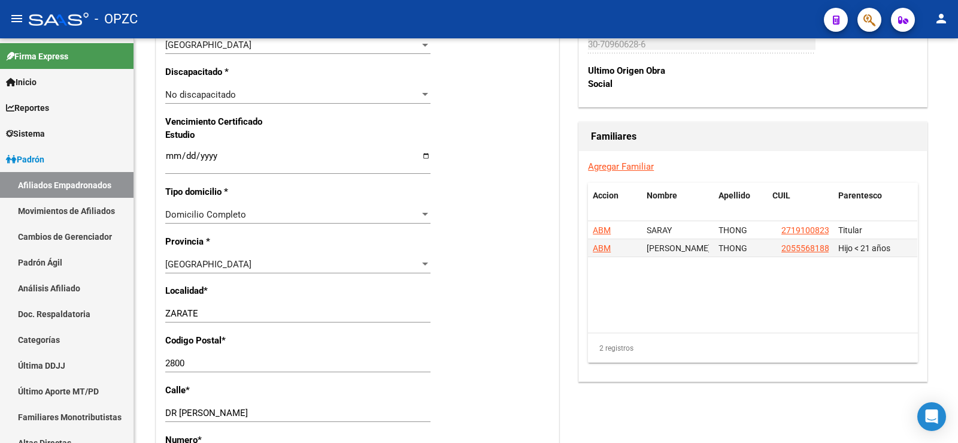
scroll to position [779, 0]
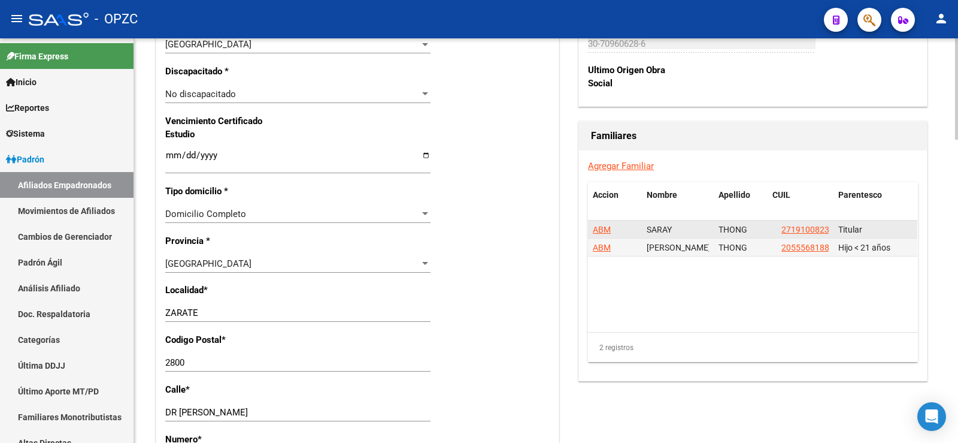
click at [604, 228] on span "ABM" at bounding box center [602, 230] width 18 height 10
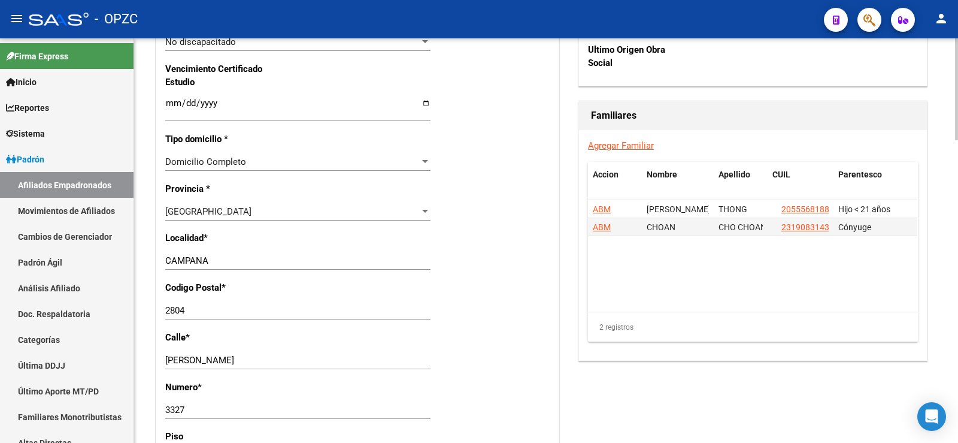
scroll to position [839, 0]
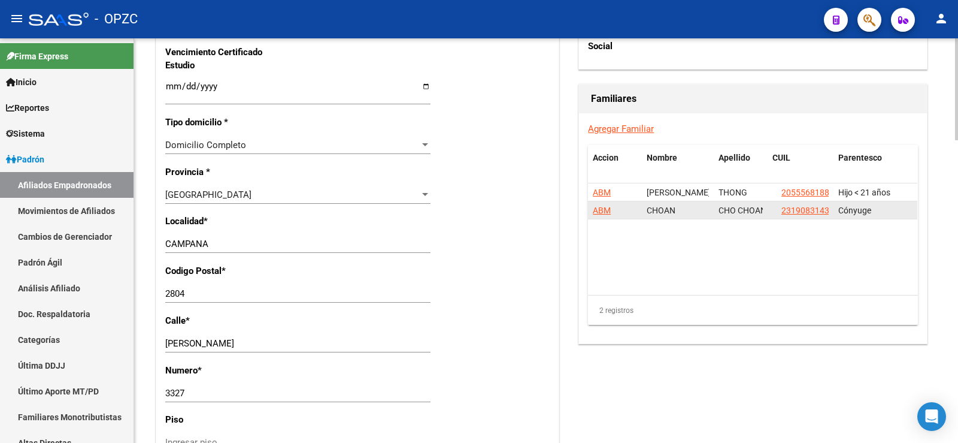
click at [600, 210] on span "ABM" at bounding box center [602, 210] width 18 height 10
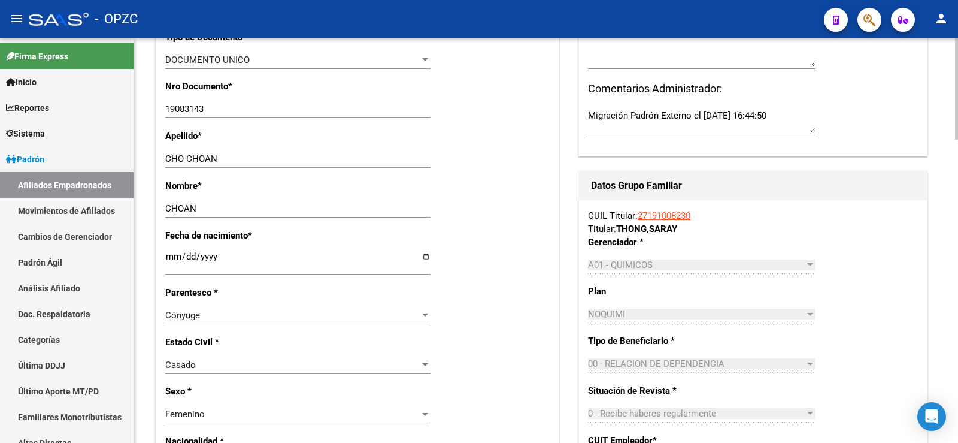
scroll to position [719, 0]
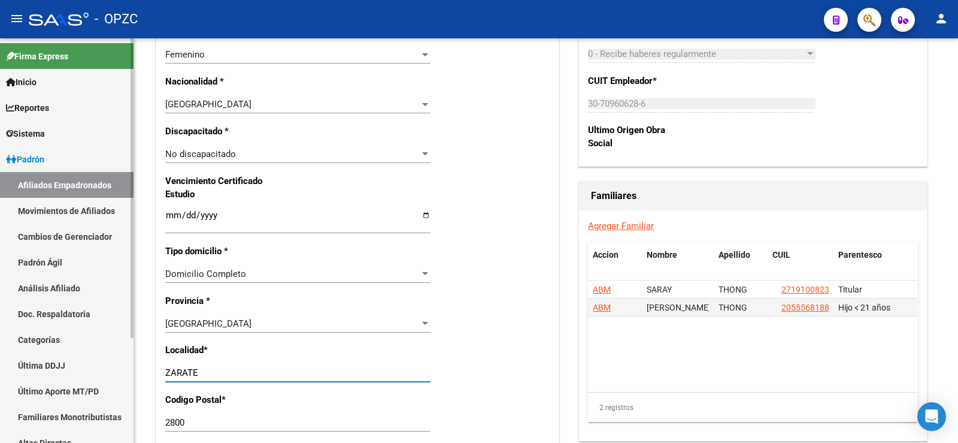
drag, startPoint x: 207, startPoint y: 368, endPoint x: 84, endPoint y: 367, distance: 122.2
click at [84, 367] on mat-sidenav-container "Firma Express Inicio Calendario SSS Instructivos Contacto OS Reportes Tablero d…" at bounding box center [479, 240] width 958 height 404
type input "campana"
click at [197, 423] on input "2800" at bounding box center [297, 422] width 265 height 11
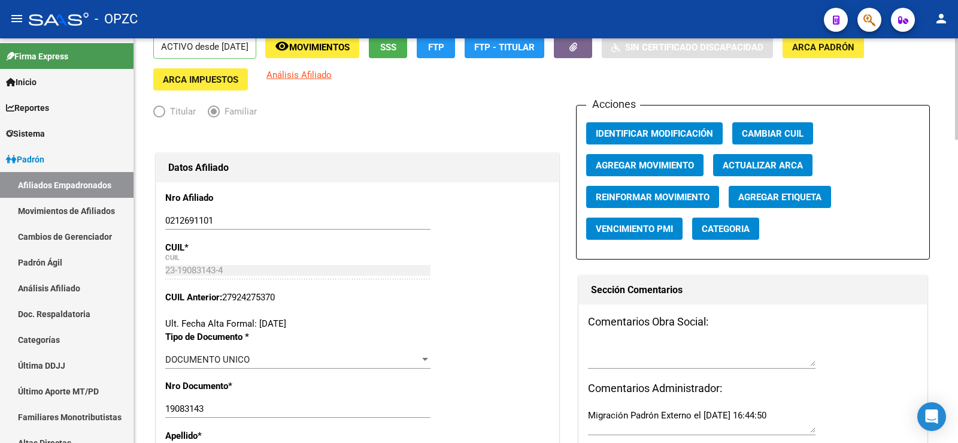
scroll to position [0, 0]
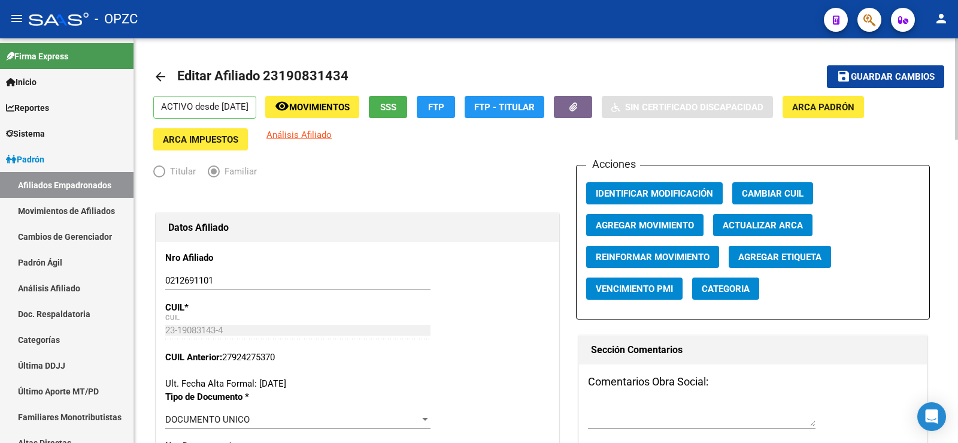
type input "2804"
drag, startPoint x: 908, startPoint y: 74, endPoint x: 751, endPoint y: 174, distance: 186.1
click at [908, 74] on span "Guardar cambios" at bounding box center [893, 77] width 84 height 11
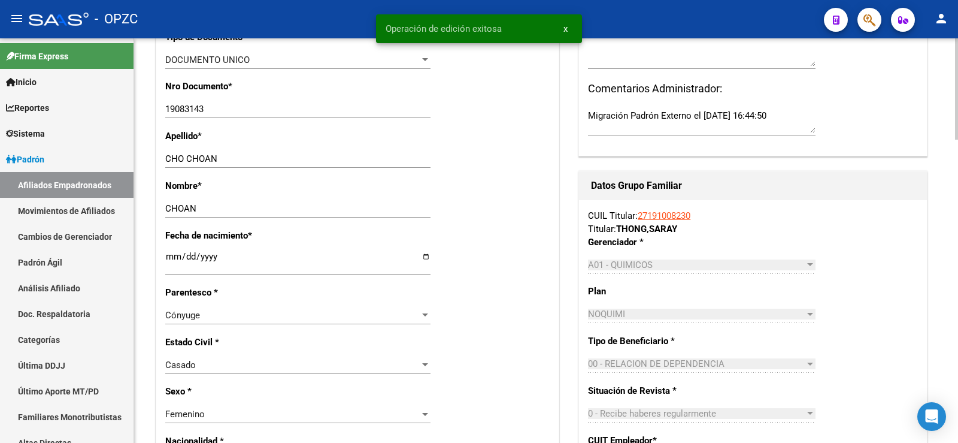
scroll to position [779, 0]
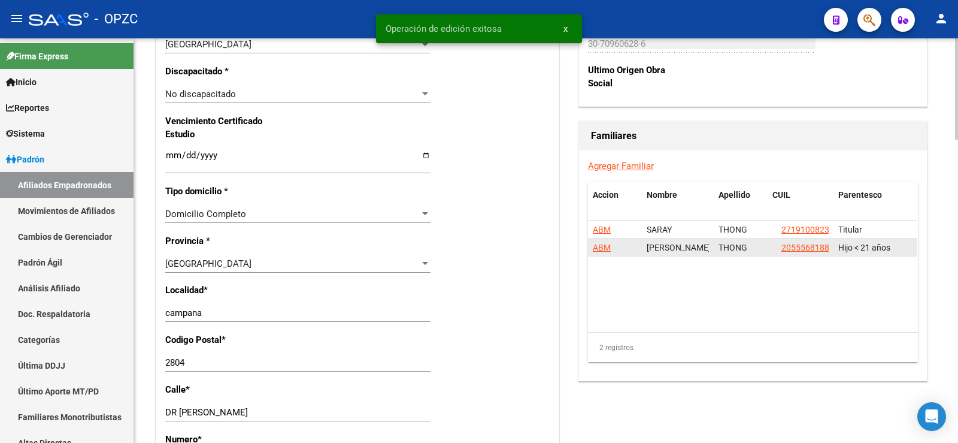
click at [600, 246] on span "ABM" at bounding box center [602, 248] width 18 height 10
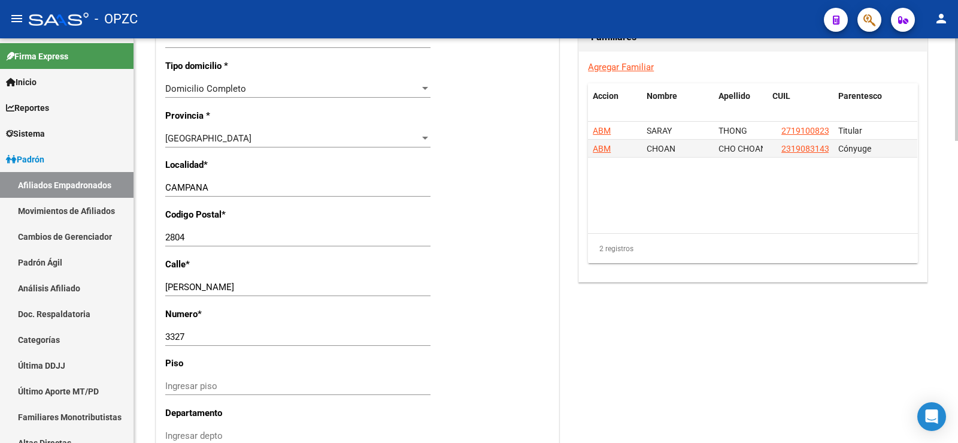
scroll to position [898, 0]
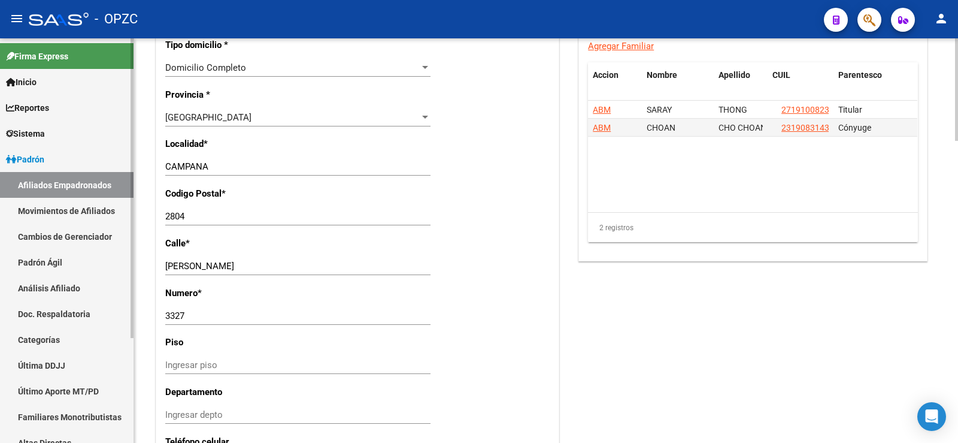
click at [86, 184] on link "Afiliados Empadronados" at bounding box center [67, 185] width 134 height 26
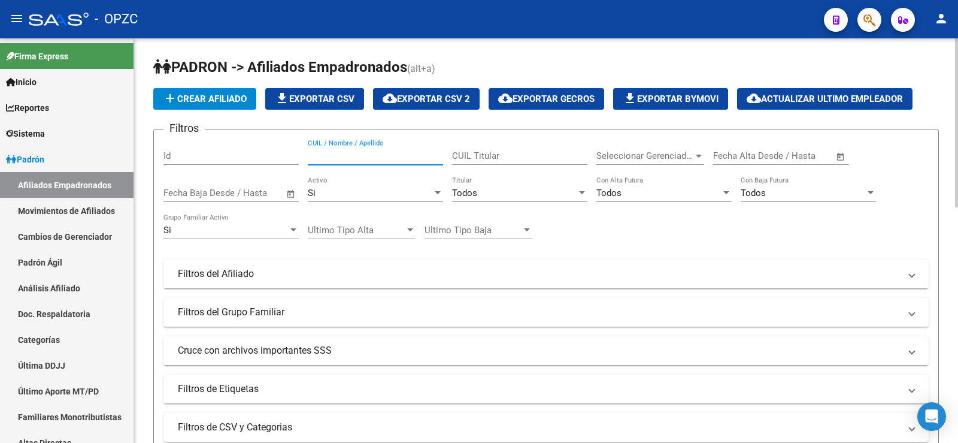
click at [379, 152] on input "CUIL / Nombre / Apellido" at bounding box center [375, 155] width 135 height 11
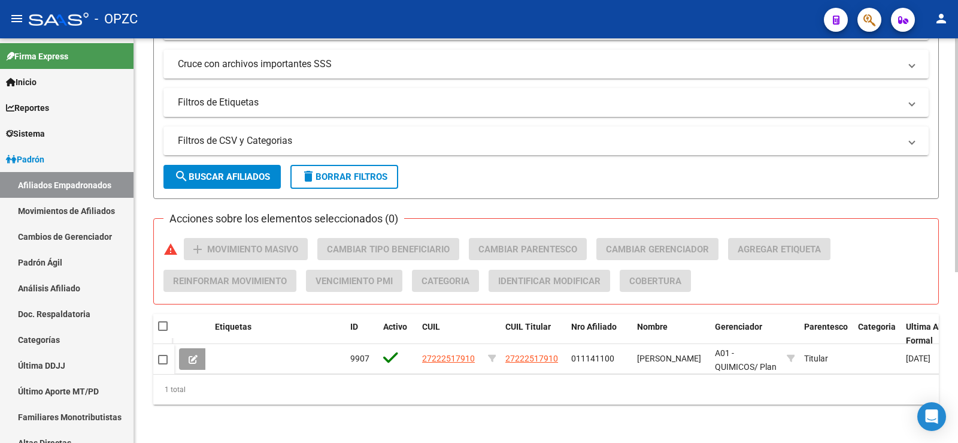
type input "[PERSON_NAME]"
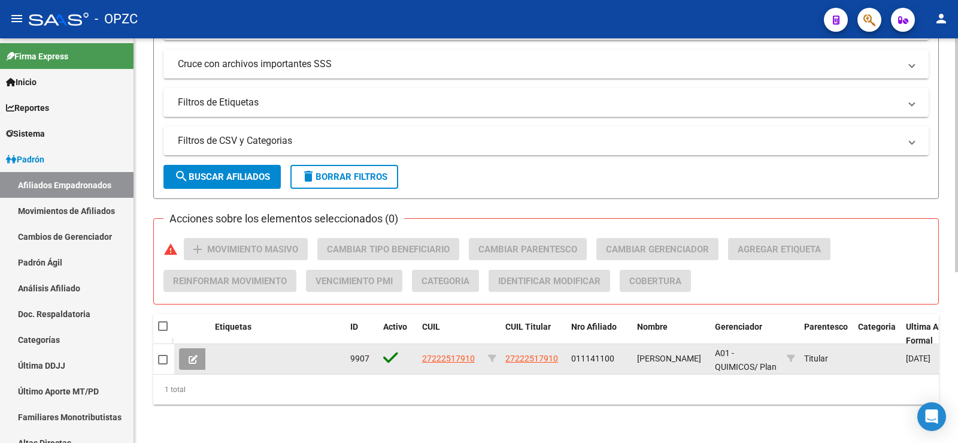
click at [190, 355] on icon at bounding box center [193, 359] width 9 height 9
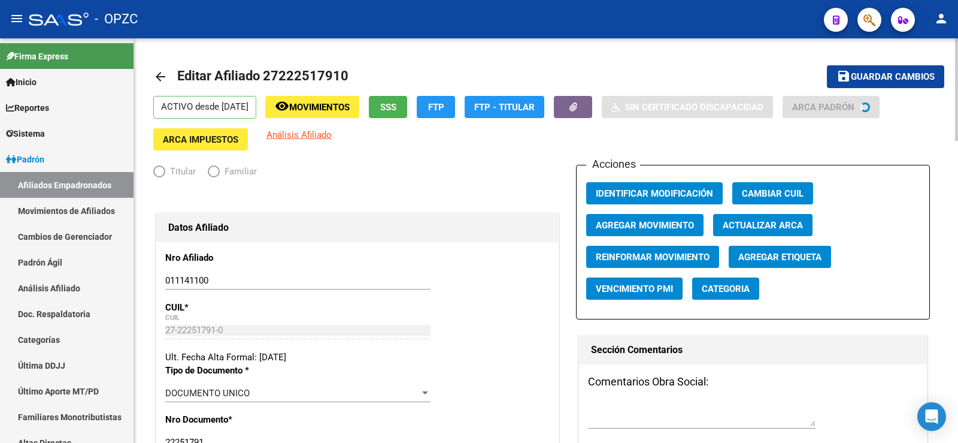
radio input "true"
type input "30-68731043-4"
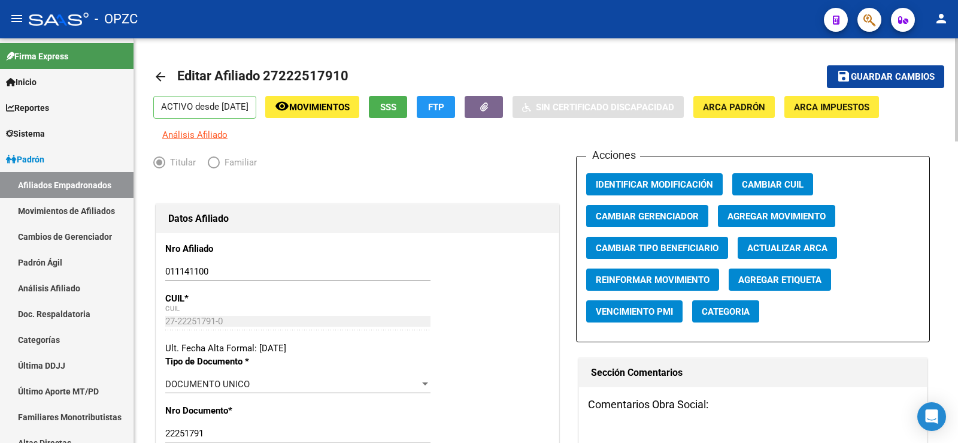
click at [176, 271] on input "011141100" at bounding box center [297, 271] width 265 height 11
click at [190, 268] on input "011141100" at bounding box center [297, 271] width 265 height 11
type input "0111441100"
click at [927, 77] on span "Guardar cambios" at bounding box center [893, 77] width 84 height 11
